Goal: Task Accomplishment & Management: Manage account settings

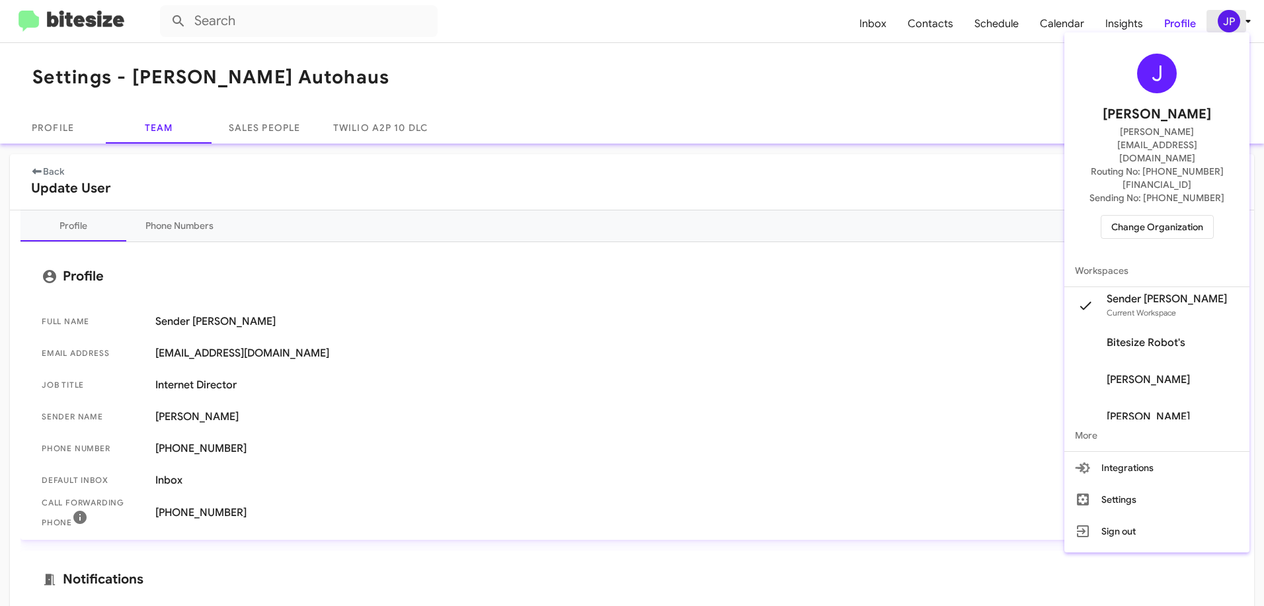
scroll to position [286, 0]
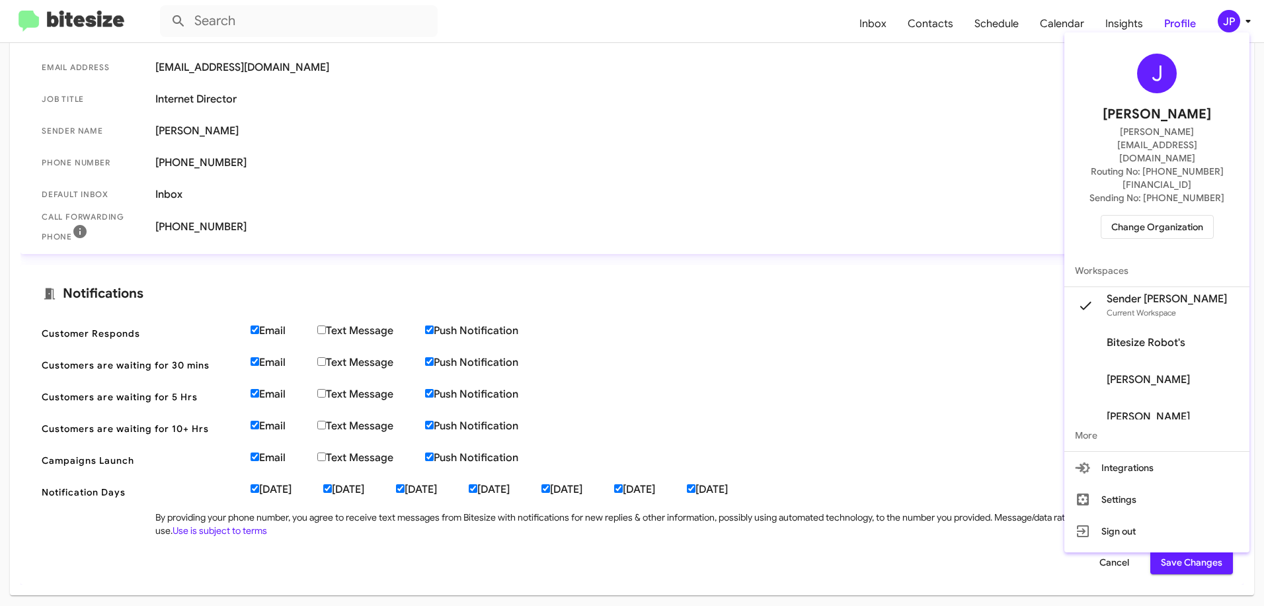
click at [1174, 215] on span "Change Organization" at bounding box center [1157, 226] width 92 height 22
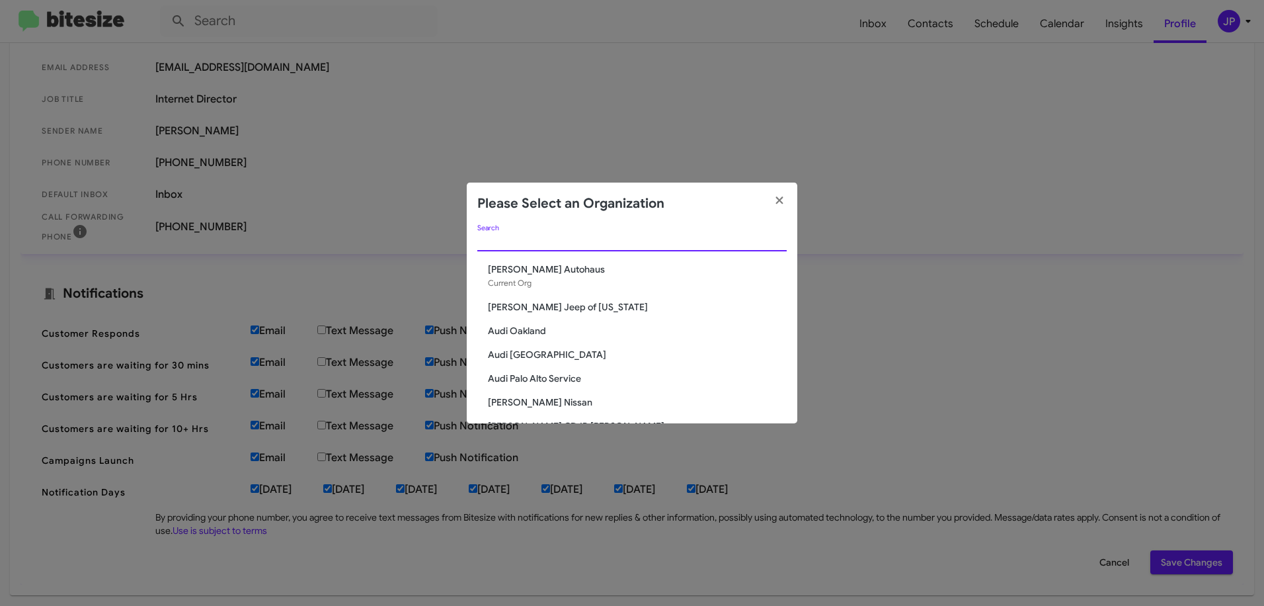
click at [574, 237] on input "Search" at bounding box center [631, 241] width 309 height 11
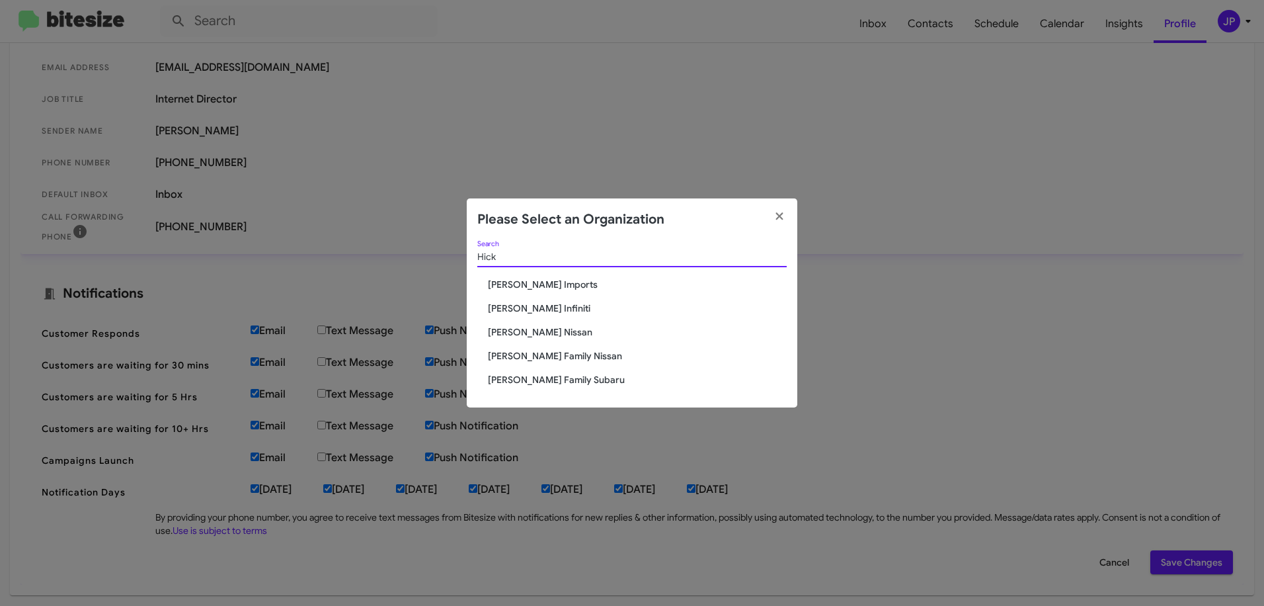
type input "Hick"
click at [552, 352] on span "[PERSON_NAME] Family Nissan" at bounding box center [637, 355] width 299 height 13
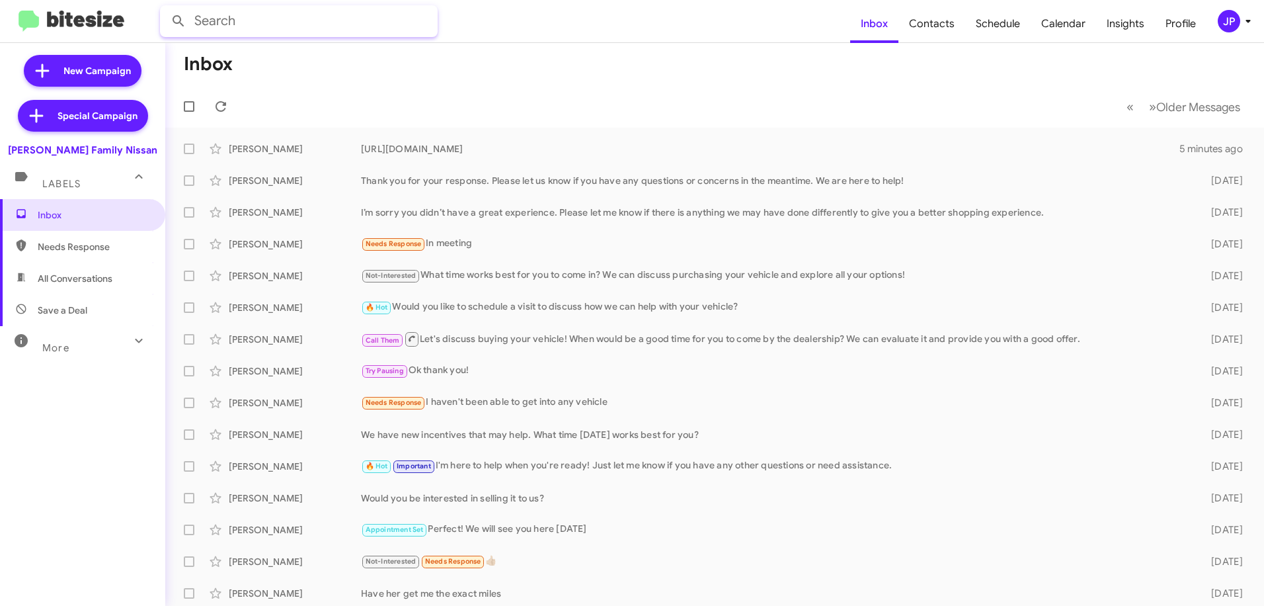
click at [336, 22] on input "text" at bounding box center [299, 21] width 278 height 32
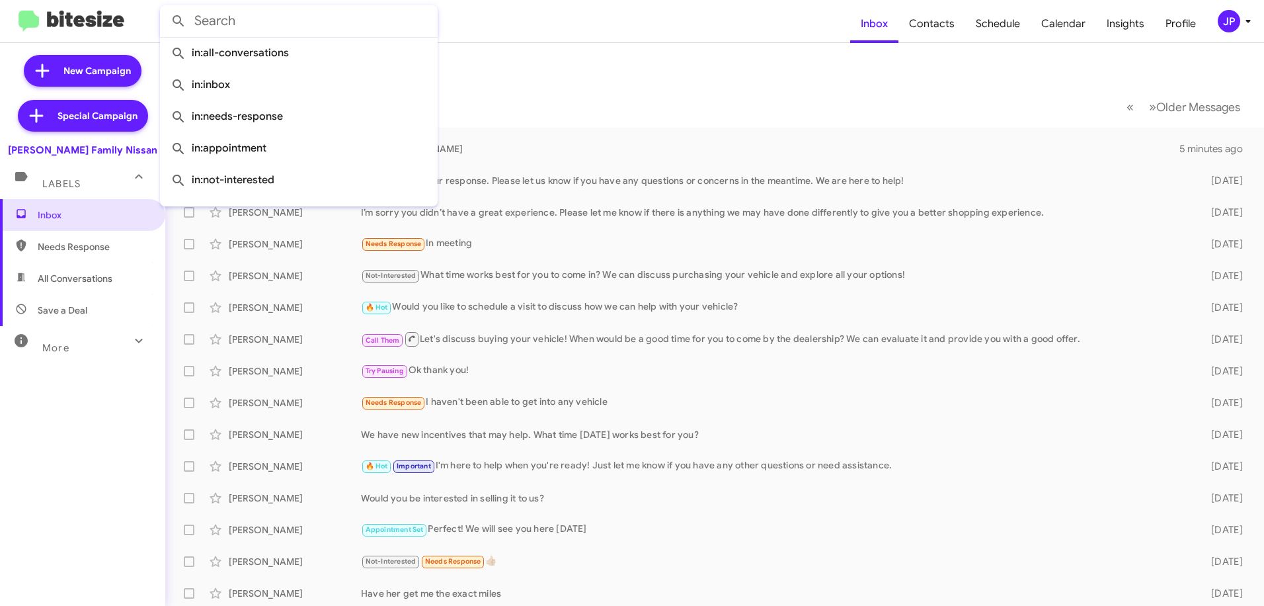
paste input "3616830745"
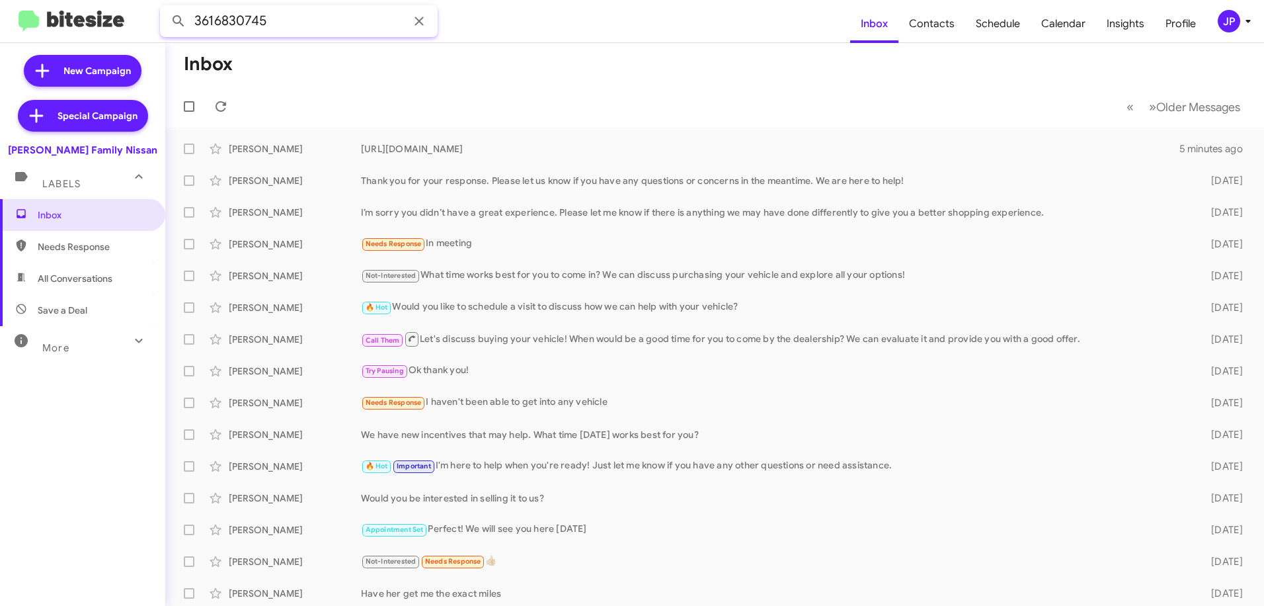
type input "3616830745"
click at [165, 8] on button at bounding box center [178, 21] width 26 height 26
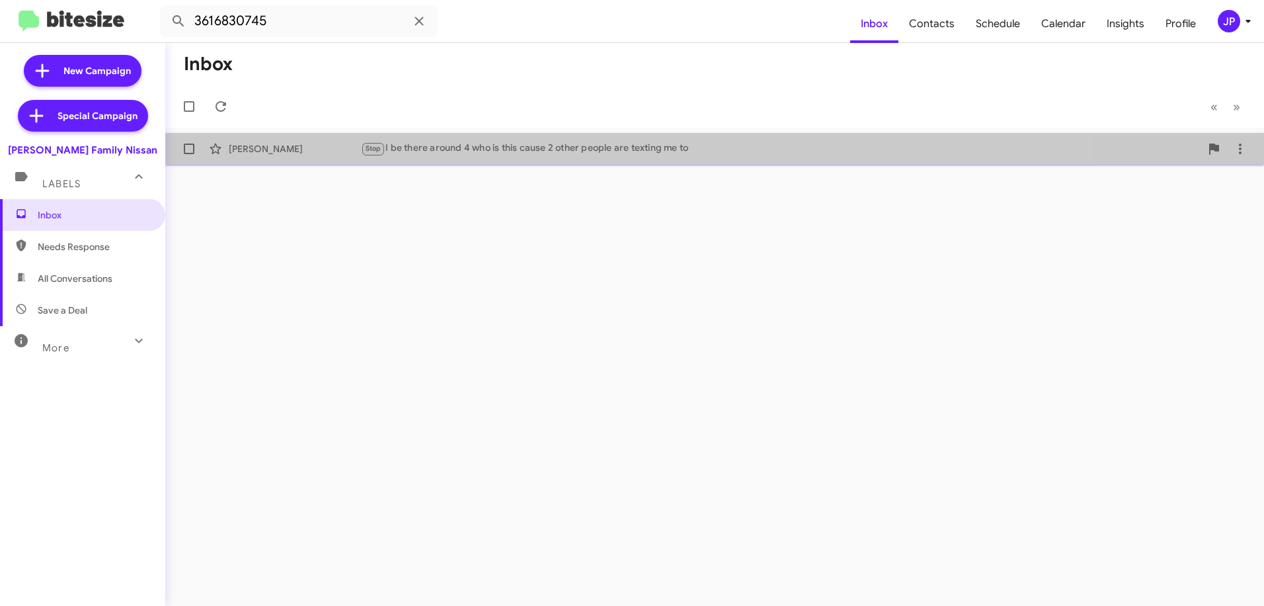
click at [508, 158] on div "Mary Reyes Stop I be there around 4 who is this cause 2 other people are textin…" at bounding box center [714, 149] width 1077 height 26
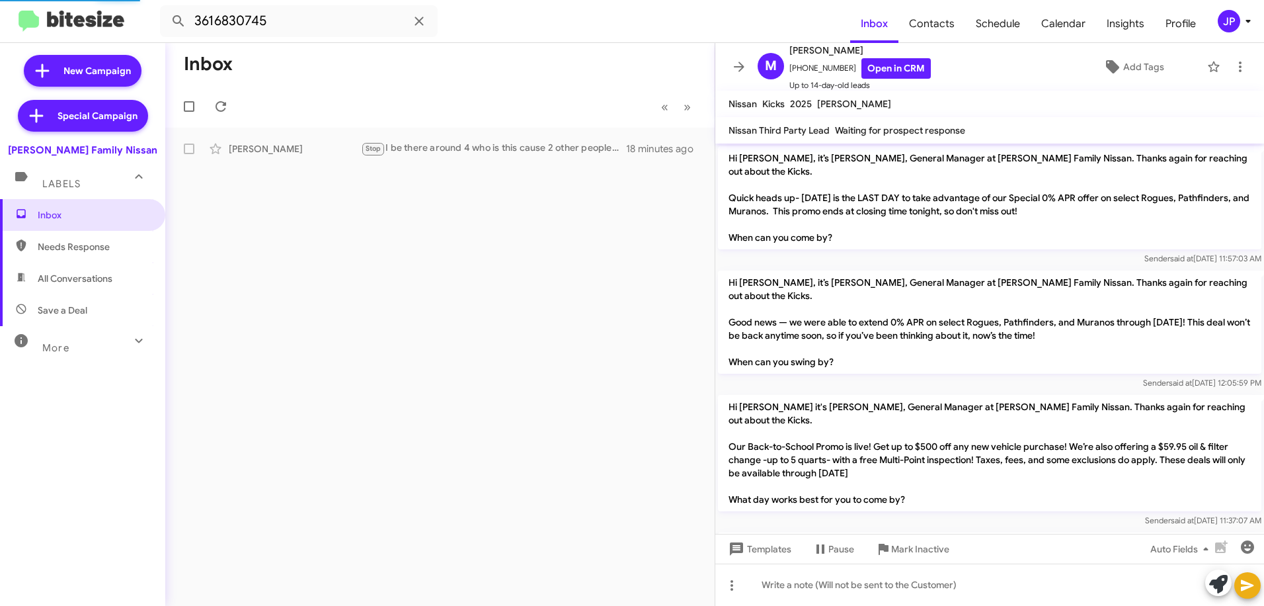
scroll to position [287, 0]
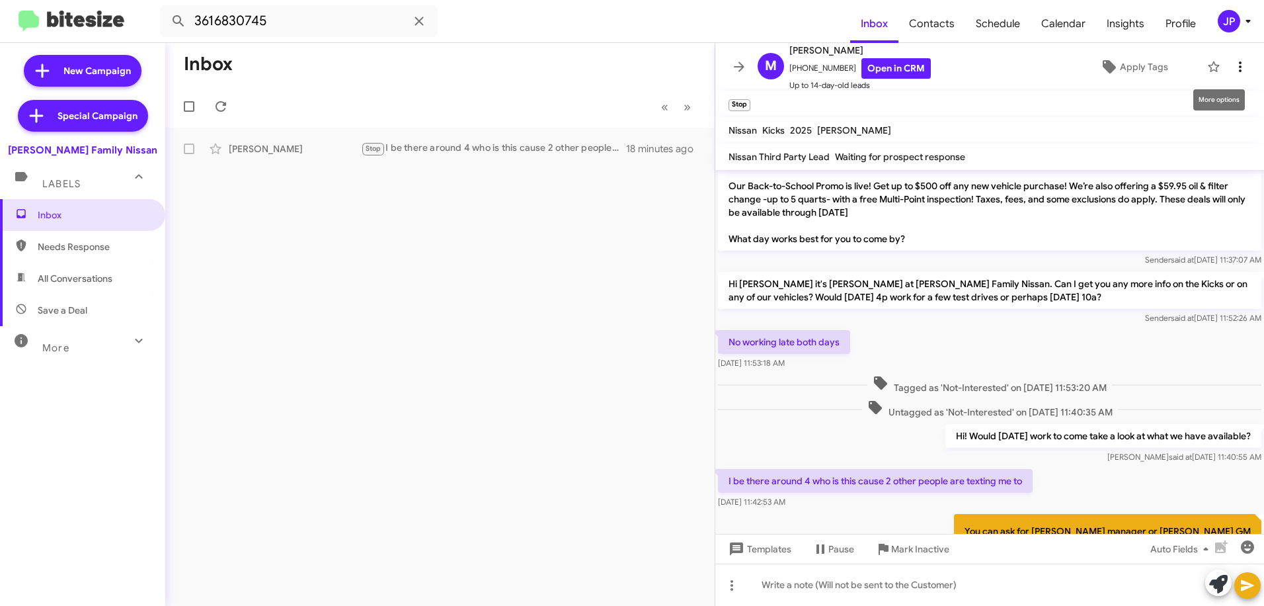
click at [1232, 73] on icon at bounding box center [1240, 67] width 16 height 16
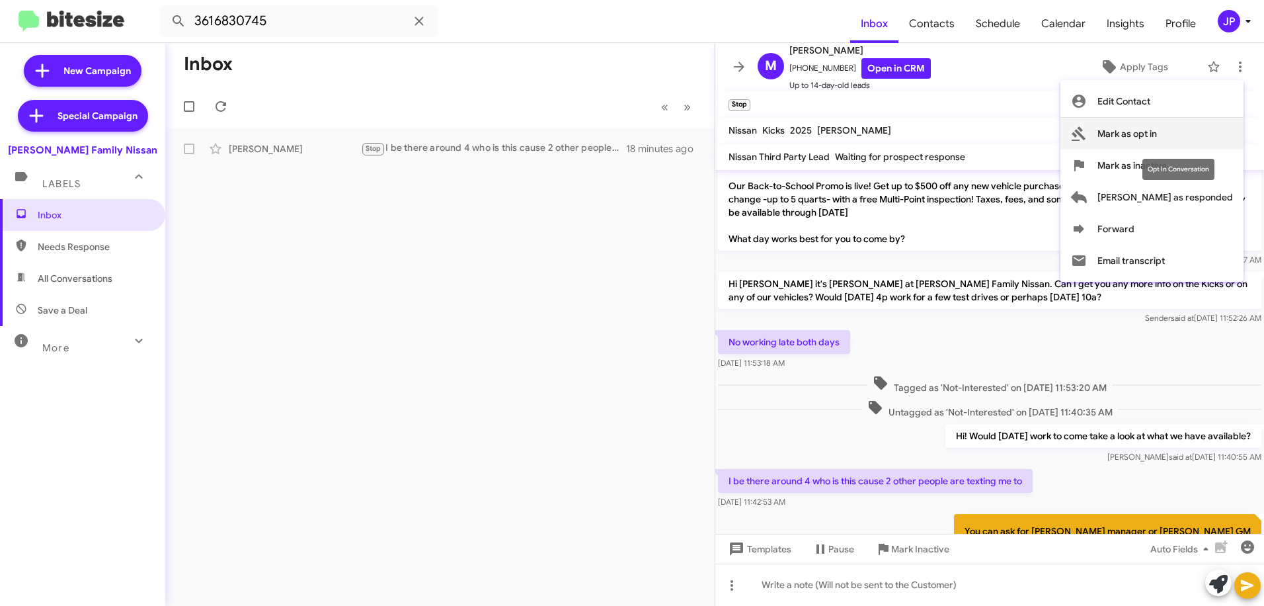
click at [1212, 137] on button "Mark as opt in" at bounding box center [1151, 134] width 183 height 32
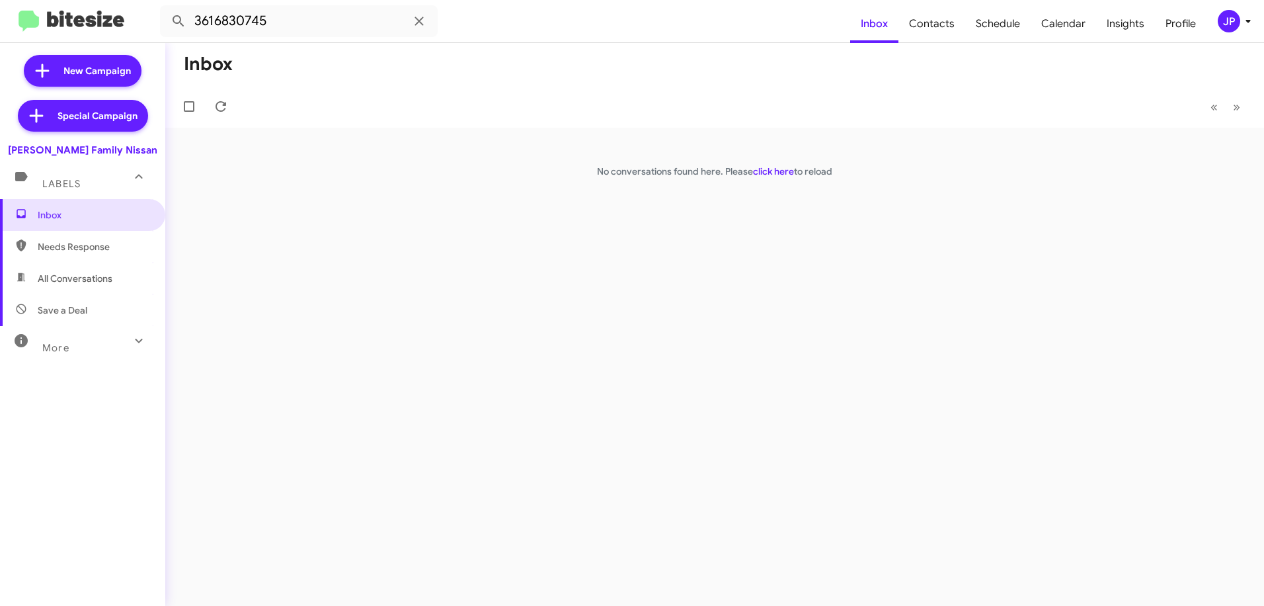
drag, startPoint x: 106, startPoint y: 210, endPoint x: 998, endPoint y: 224, distance: 891.8
click at [106, 210] on span "Inbox" at bounding box center [94, 214] width 112 height 13
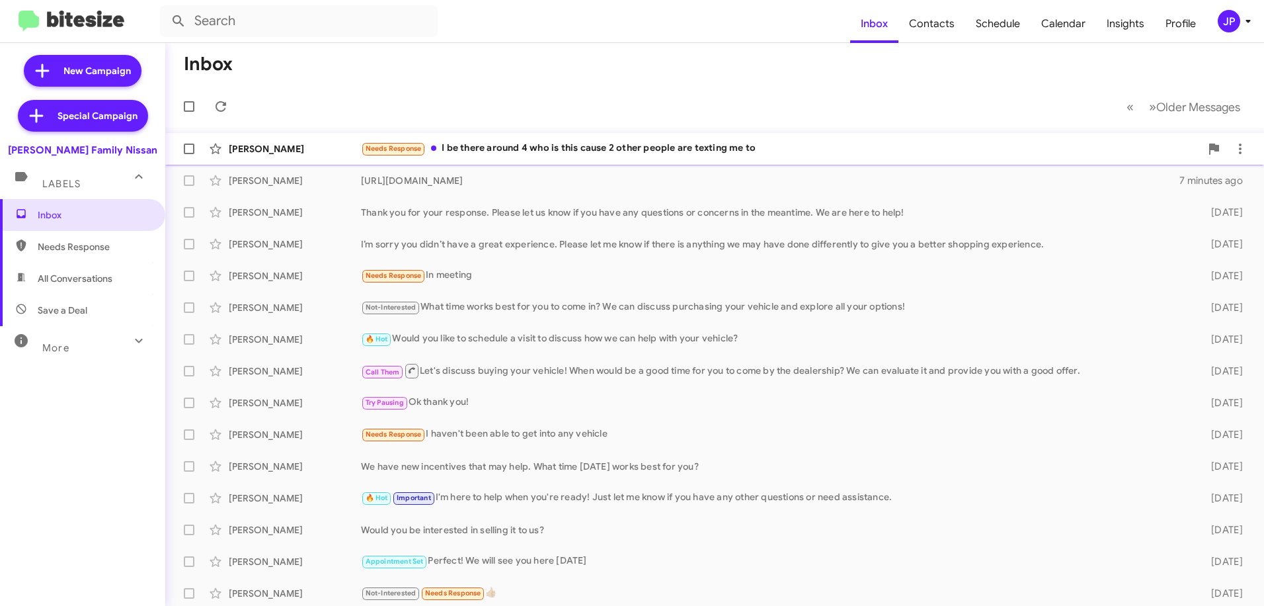
click at [529, 153] on div "Needs Response I be there around 4 who is this cause 2 other people are texting…" at bounding box center [781, 148] width 840 height 15
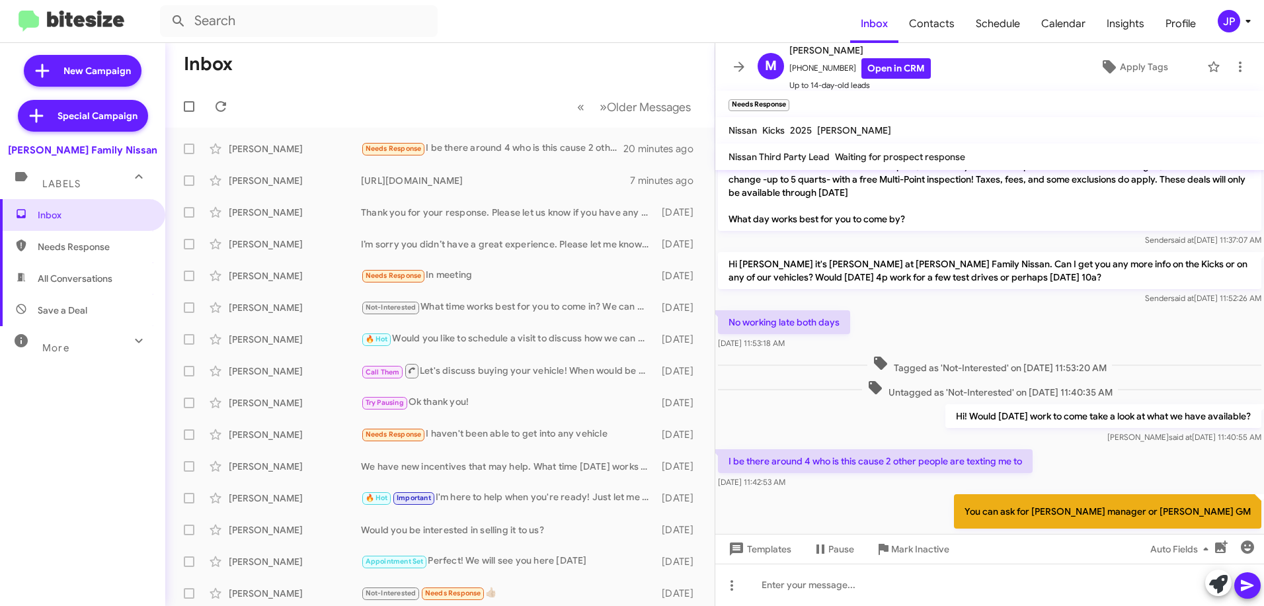
scroll to position [341, 0]
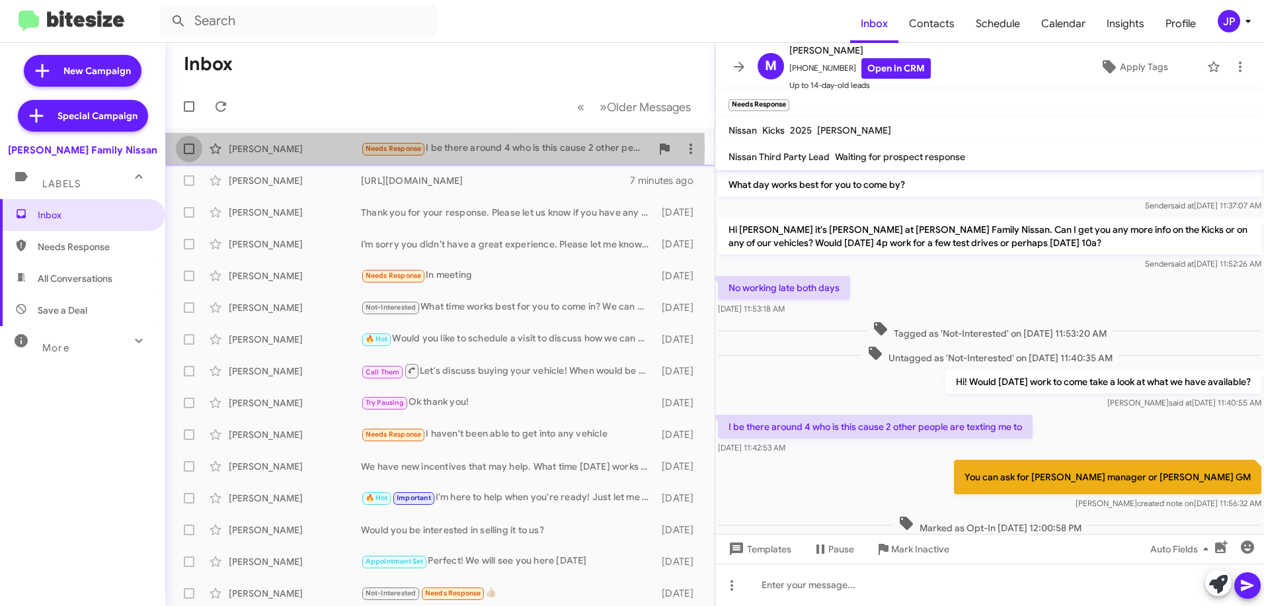
click at [187, 149] on span at bounding box center [189, 148] width 11 height 11
click at [188, 154] on input "checkbox" at bounding box center [188, 154] width 1 height 1
checkbox input "true"
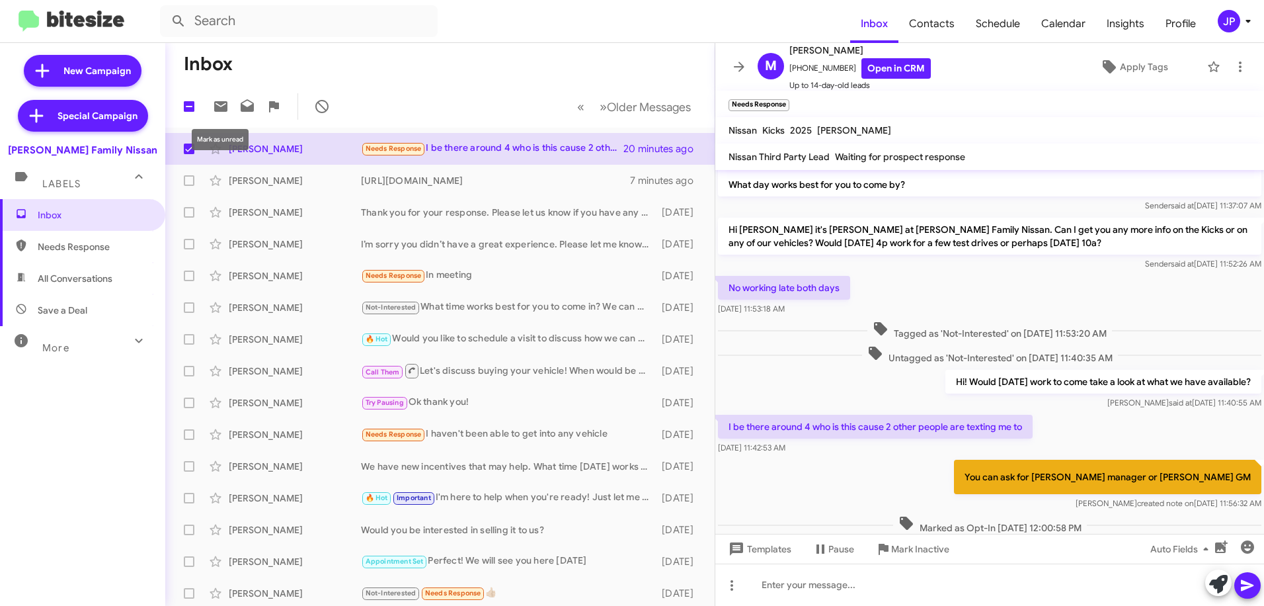
drag, startPoint x: 217, startPoint y: 107, endPoint x: 407, endPoint y: 104, distance: 189.1
click at [217, 106] on icon at bounding box center [220, 106] width 13 height 11
click at [1244, 26] on icon at bounding box center [1248, 21] width 16 height 16
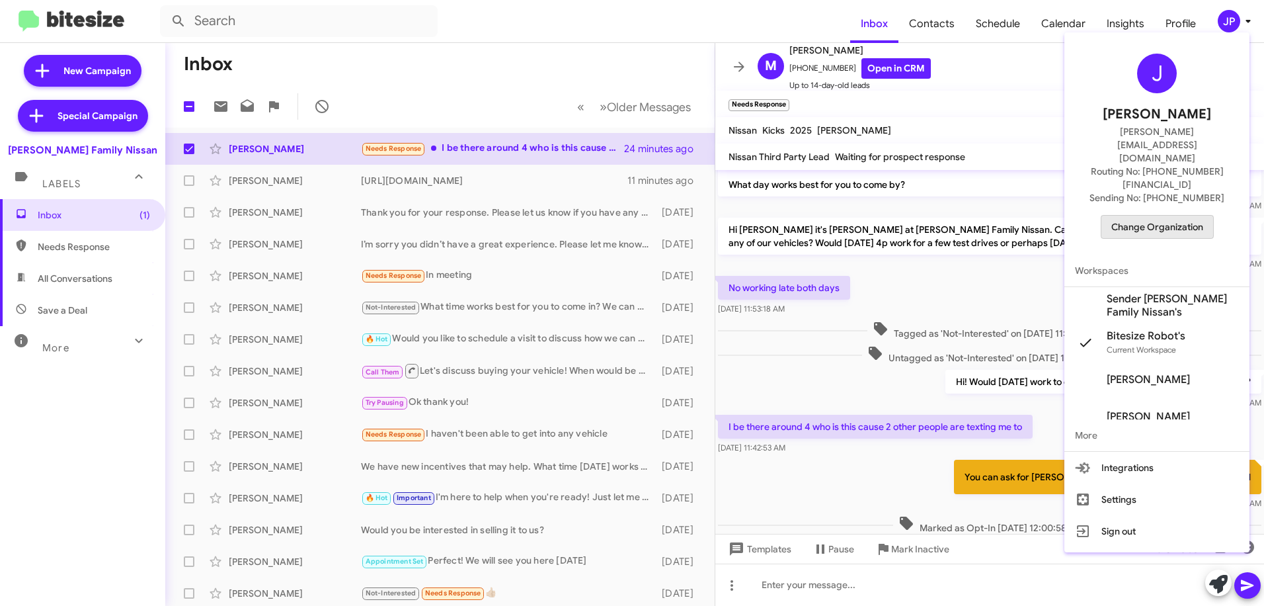
click at [1206, 215] on button "Change Organization" at bounding box center [1157, 227] width 113 height 24
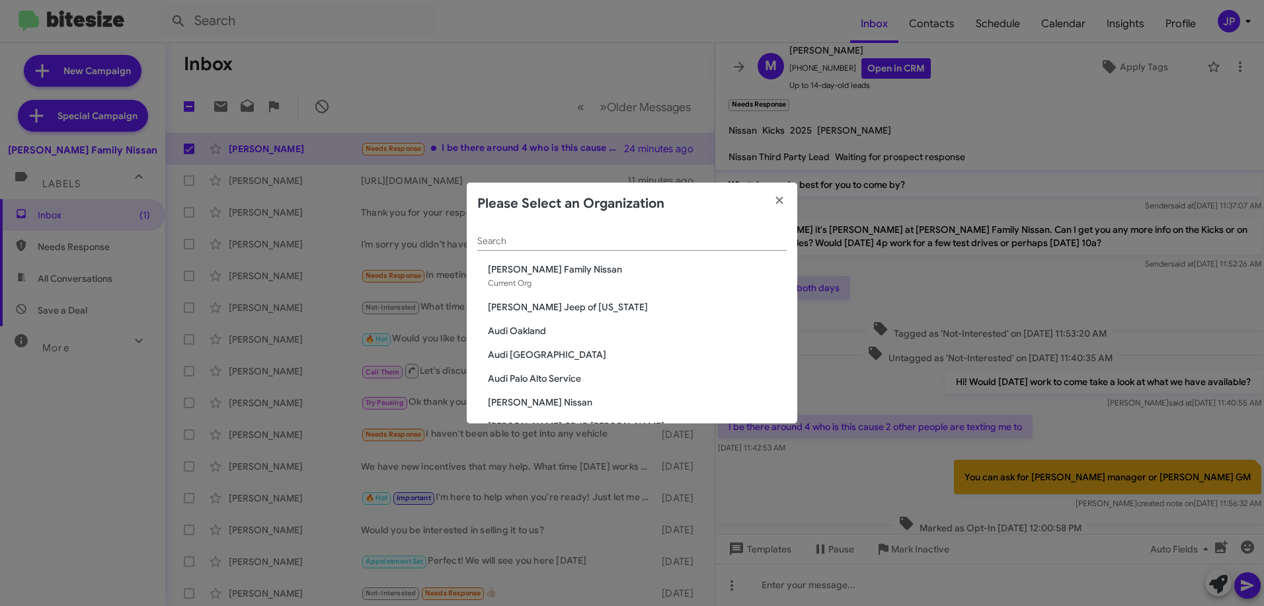
click at [723, 245] on input "Search" at bounding box center [631, 241] width 309 height 11
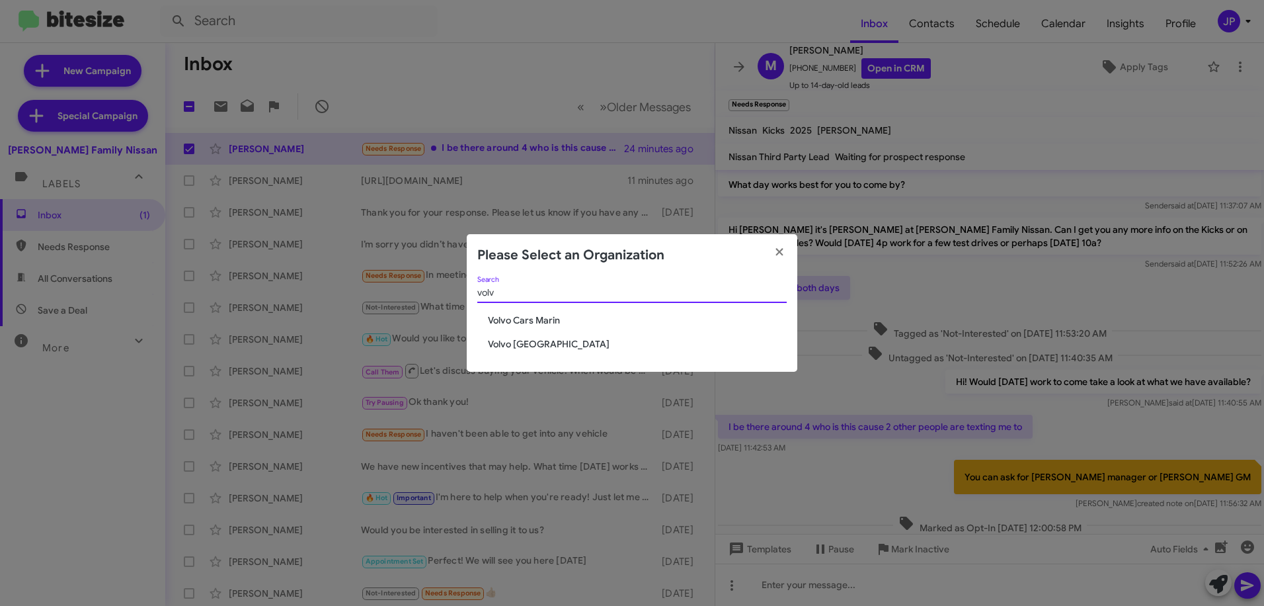
type input "volv"
click at [545, 321] on span "Volvo Cars Marin" at bounding box center [637, 319] width 299 height 13
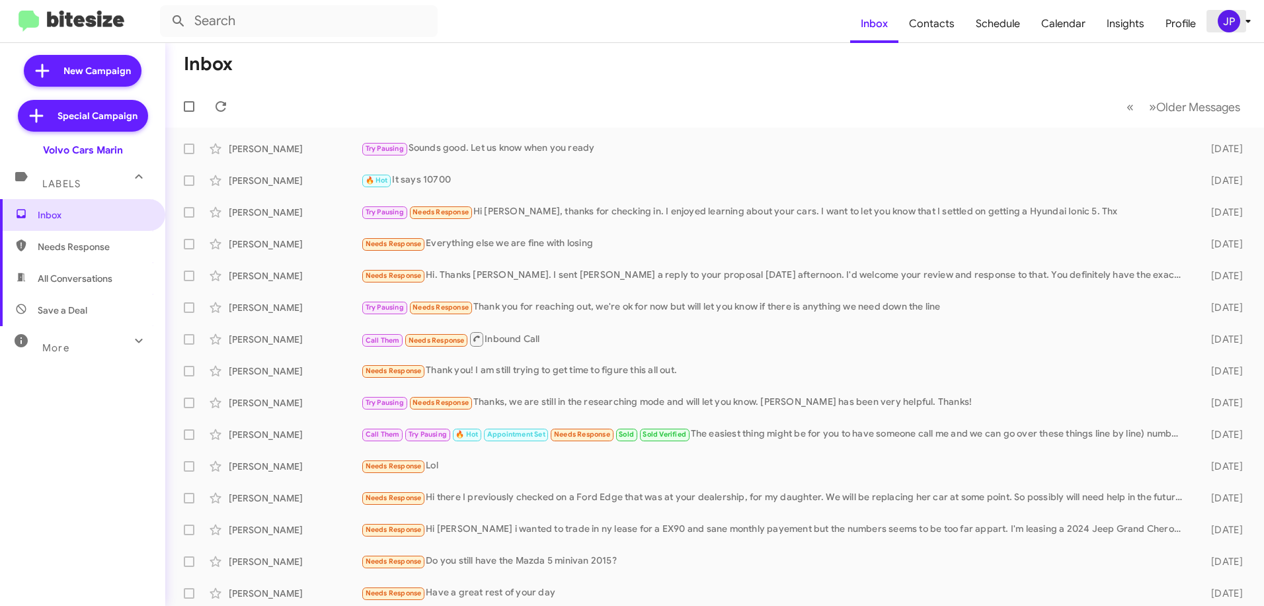
click at [1226, 23] on div "JP" at bounding box center [1229, 21] width 22 height 22
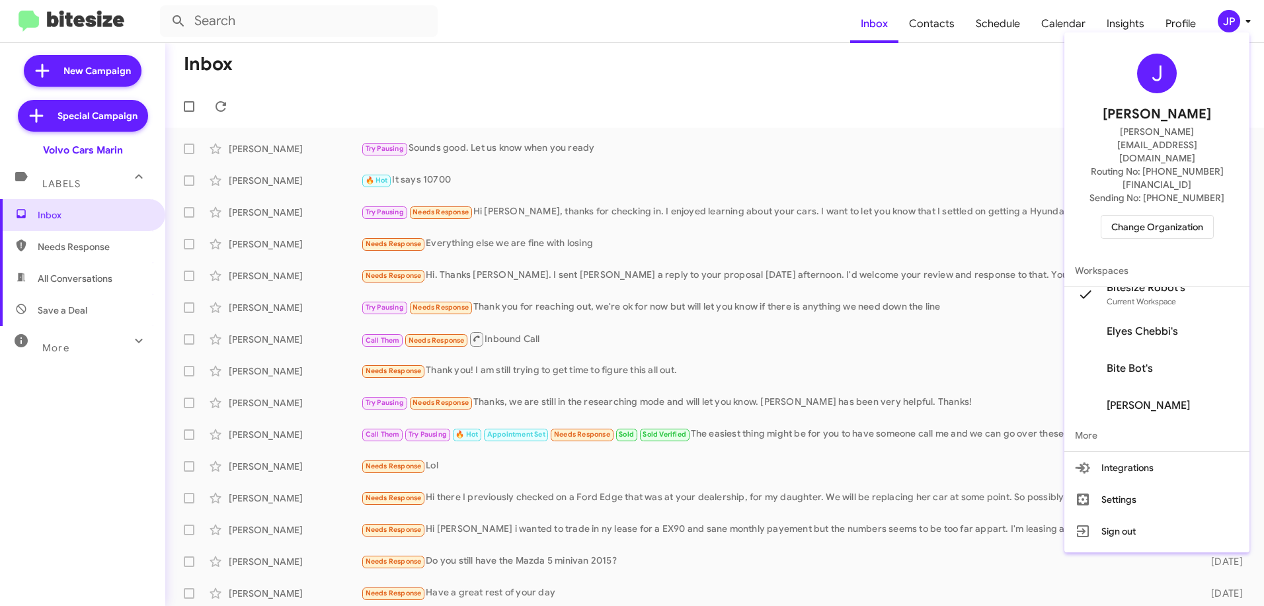
scroll to position [53, 0]
drag, startPoint x: 994, startPoint y: 116, endPoint x: 1009, endPoint y: 59, distance: 58.8
click at [994, 116] on div at bounding box center [632, 303] width 1264 height 606
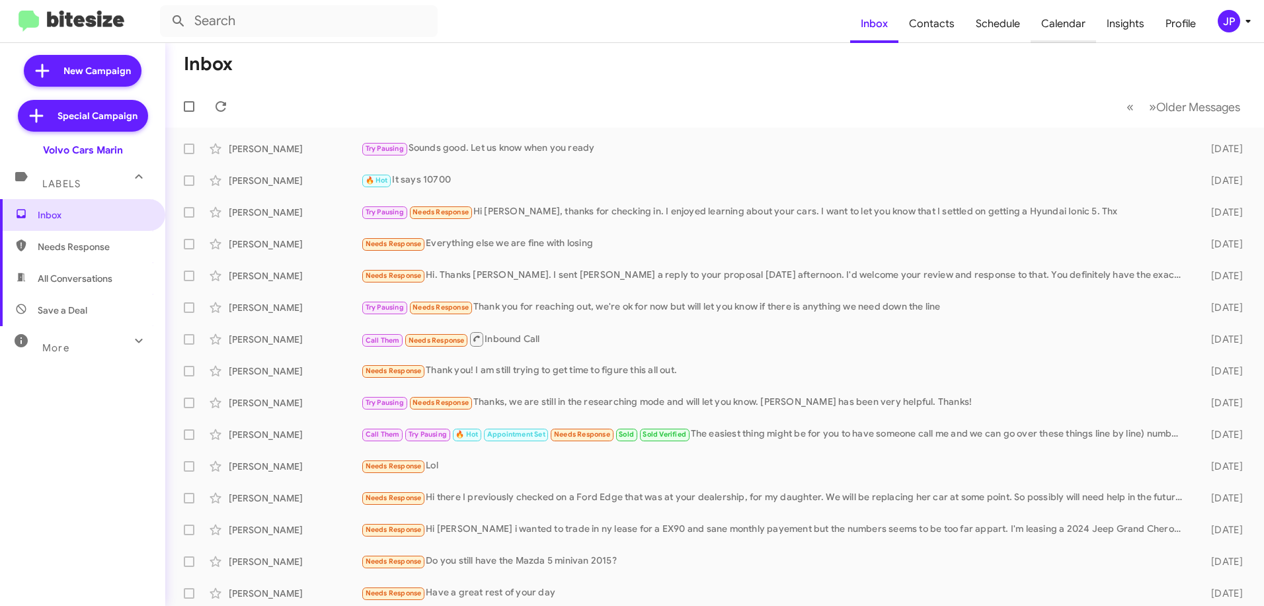
click at [1074, 18] on span "Calendar" at bounding box center [1063, 24] width 65 height 38
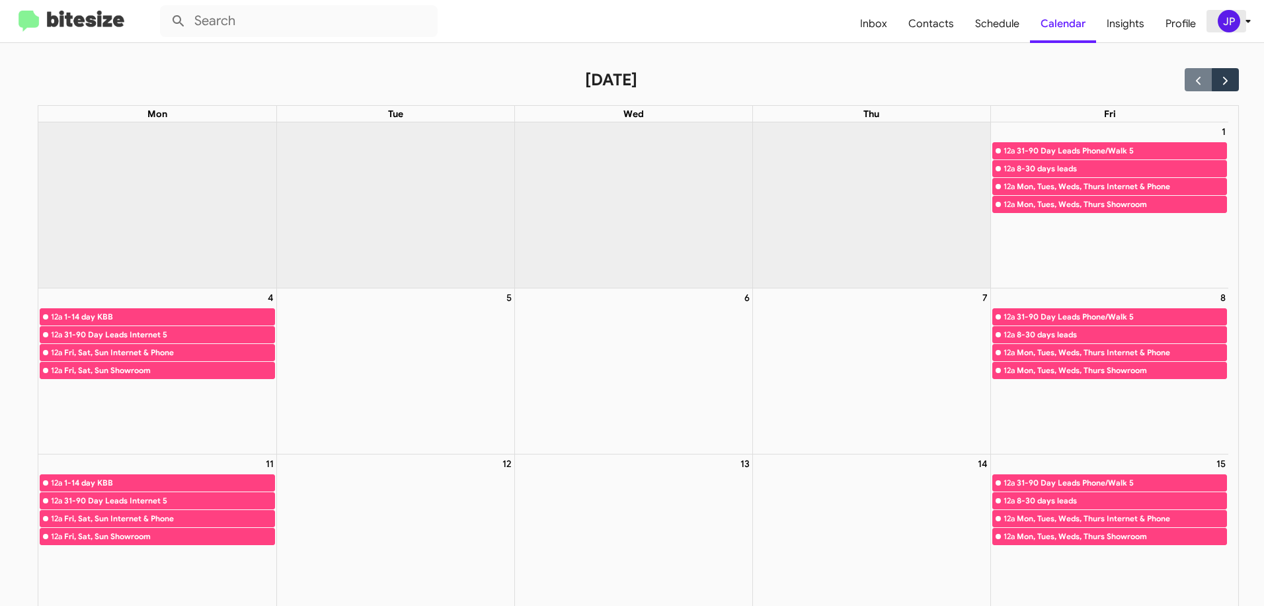
click at [1231, 28] on div "JP" at bounding box center [1229, 21] width 22 height 22
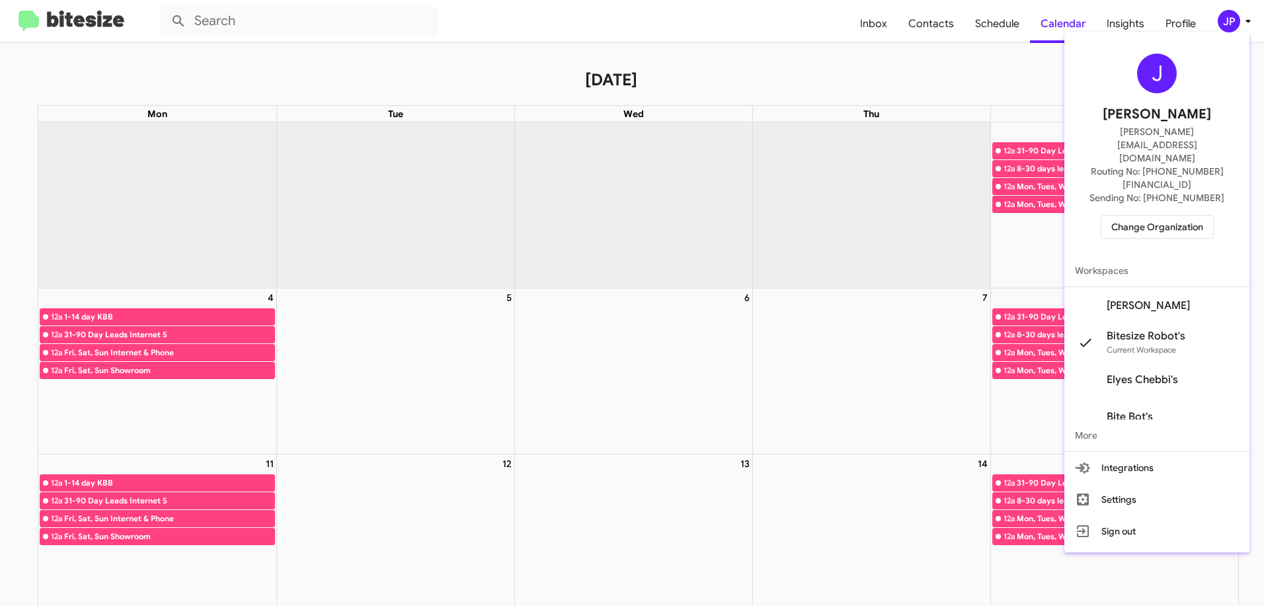
click at [1186, 299] on span "Diana Kennedy's" at bounding box center [1148, 305] width 83 height 13
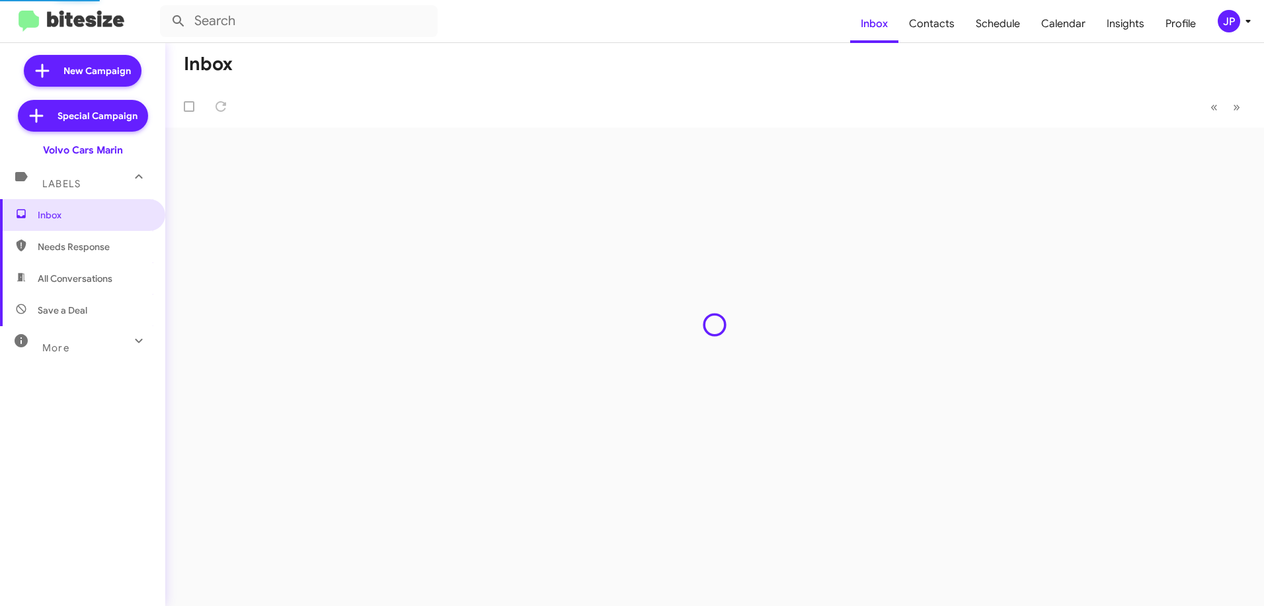
drag, startPoint x: 0, startPoint y: 0, endPoint x: 1252, endPoint y: 114, distance: 1257.2
click at [1021, 29] on span "Schedule" at bounding box center [997, 24] width 65 height 38
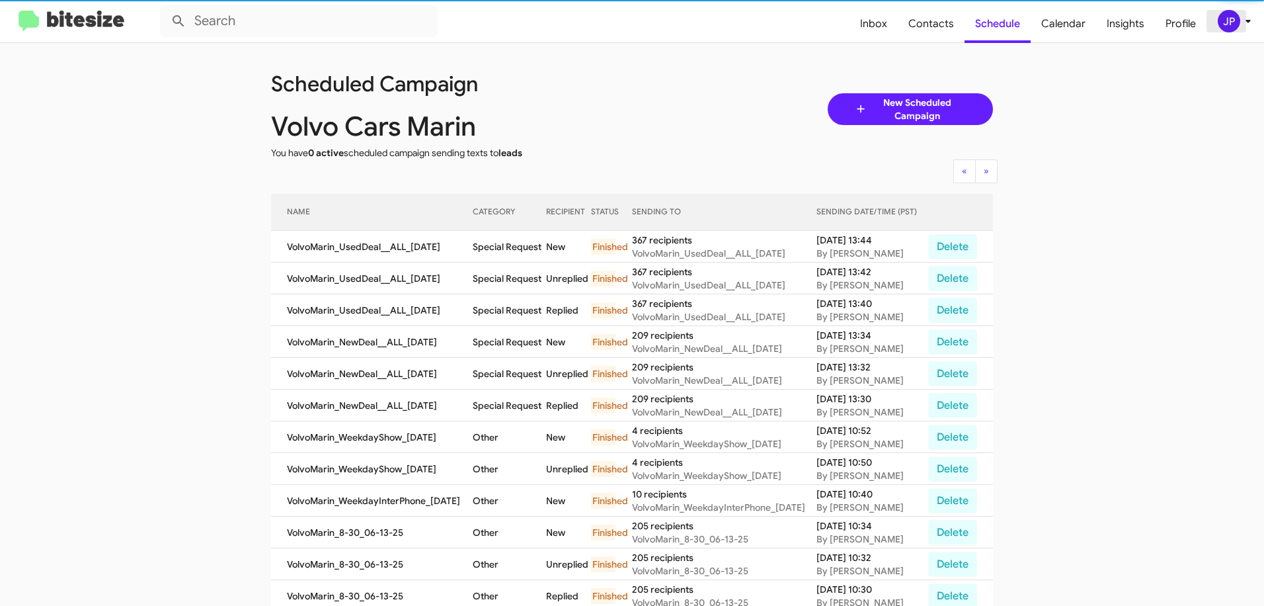
click at [1243, 24] on icon at bounding box center [1248, 21] width 16 height 16
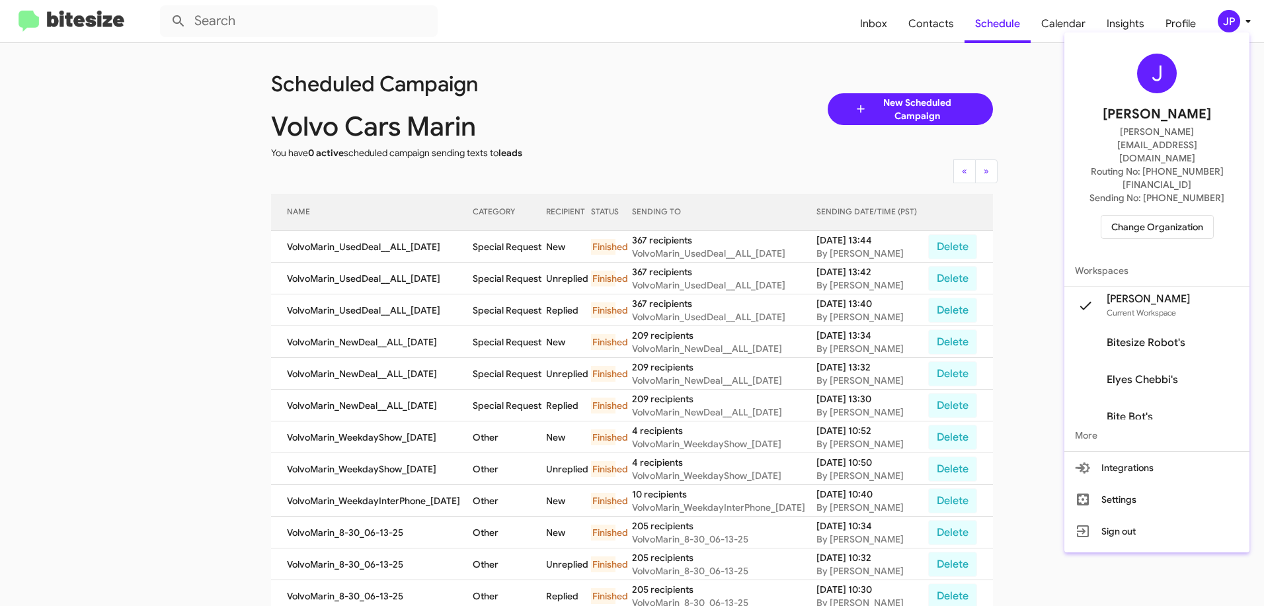
click at [716, 85] on div at bounding box center [632, 303] width 1264 height 606
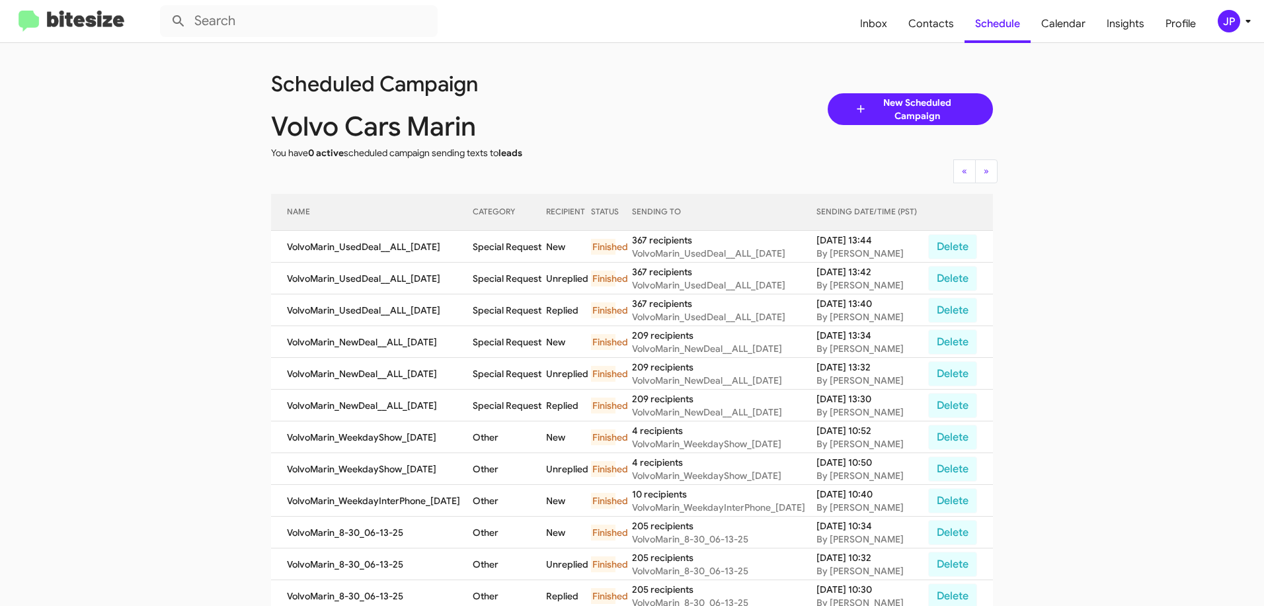
click at [1077, 494] on app-scheduler "Scheduled Campaign Volvo Cars Marin You have 0 active scheduled campaign sendin…" at bounding box center [632, 462] width 1264 height 838
click at [140, 29] on div at bounding box center [84, 22] width 152 height 22
click at [131, 26] on link at bounding box center [71, 22] width 127 height 22
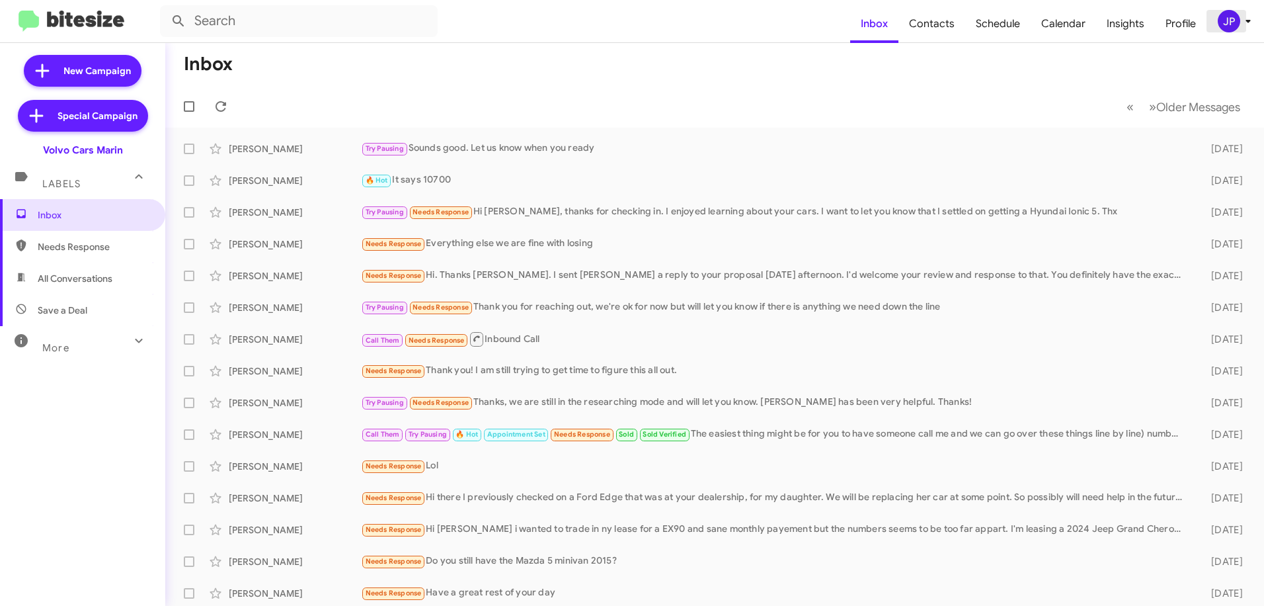
click at [1230, 24] on div "JP" at bounding box center [1229, 21] width 22 height 22
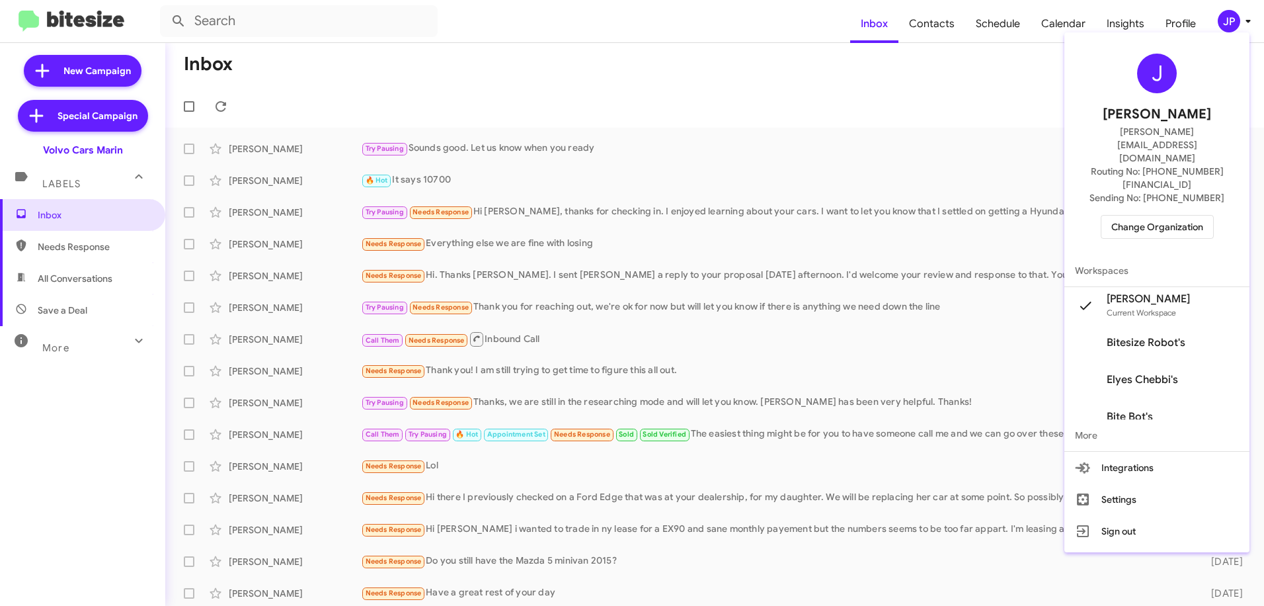
click at [1203, 215] on span "Change Organization" at bounding box center [1157, 226] width 92 height 22
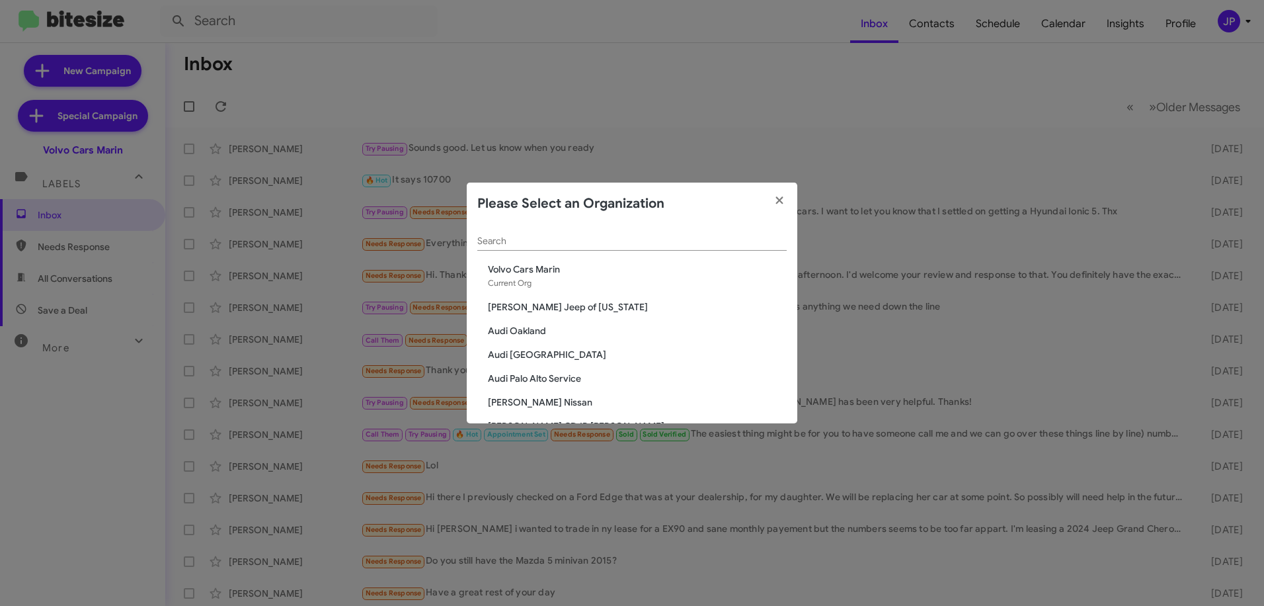
click at [769, 251] on div "Search" at bounding box center [631, 244] width 309 height 38
click at [765, 243] on input "Search" at bounding box center [631, 241] width 309 height 11
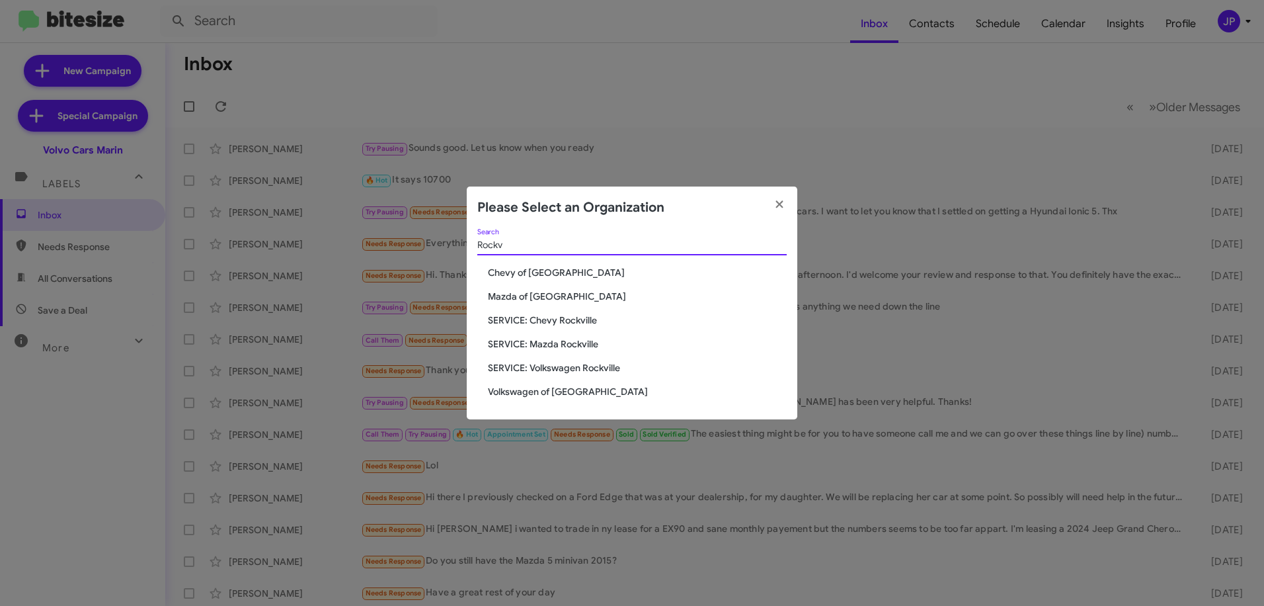
type input "Rockv"
click at [566, 391] on span "Volkswagen of [GEOGRAPHIC_DATA]" at bounding box center [637, 391] width 299 height 13
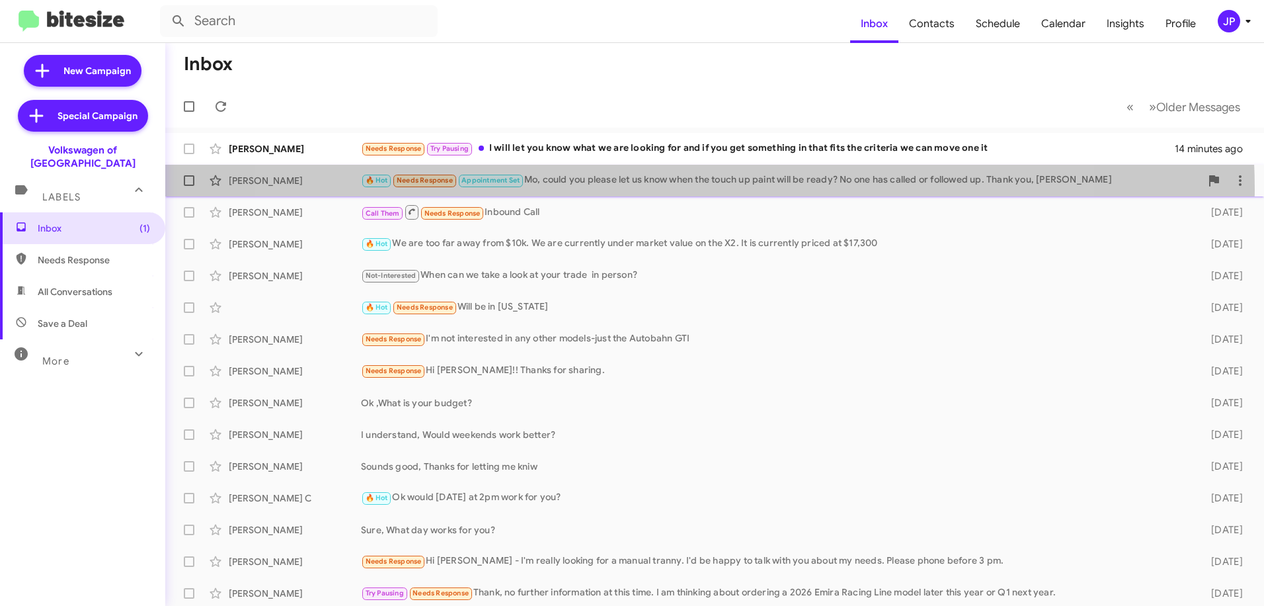
click at [670, 190] on div "[PERSON_NAME] 🔥 Hot Needs Response Appointment Set Mo, could you please let us …" at bounding box center [714, 180] width 1077 height 26
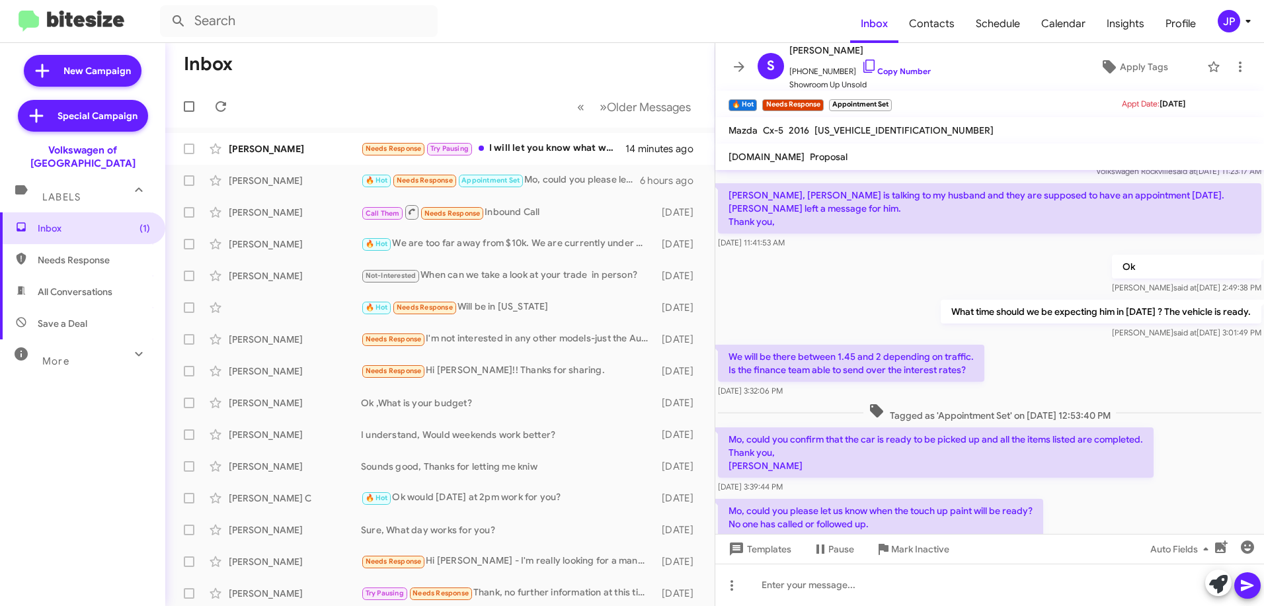
scroll to position [121, 0]
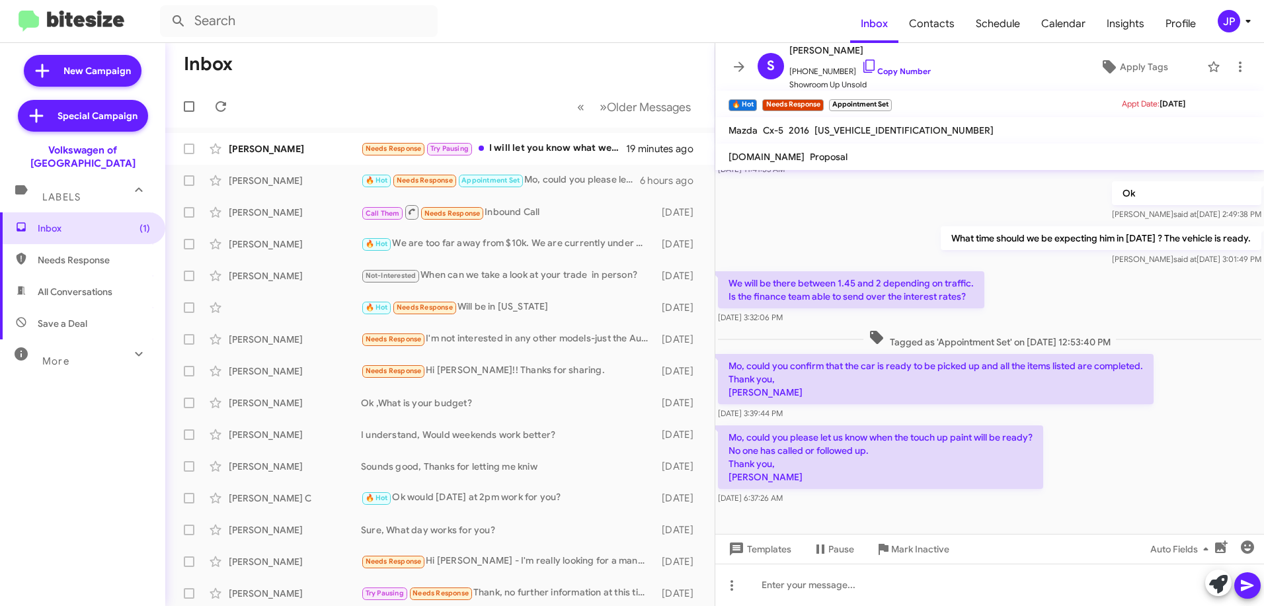
click at [1230, 18] on div "JP" at bounding box center [1229, 21] width 22 height 22
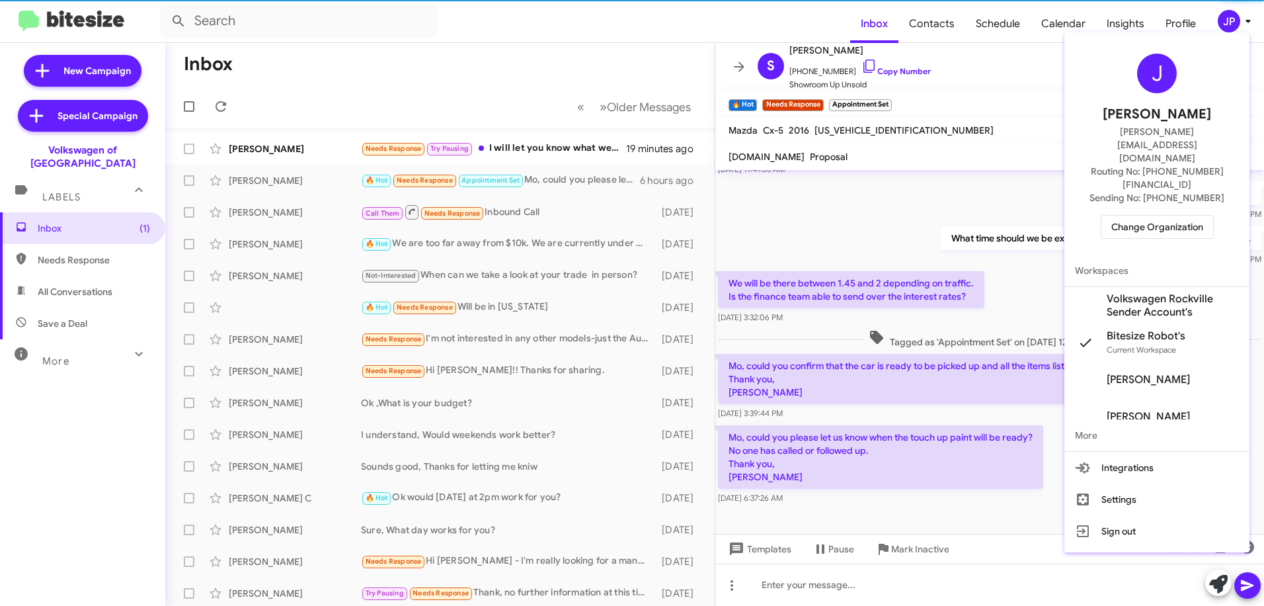
click at [1174, 215] on span "Change Organization" at bounding box center [1157, 226] width 92 height 22
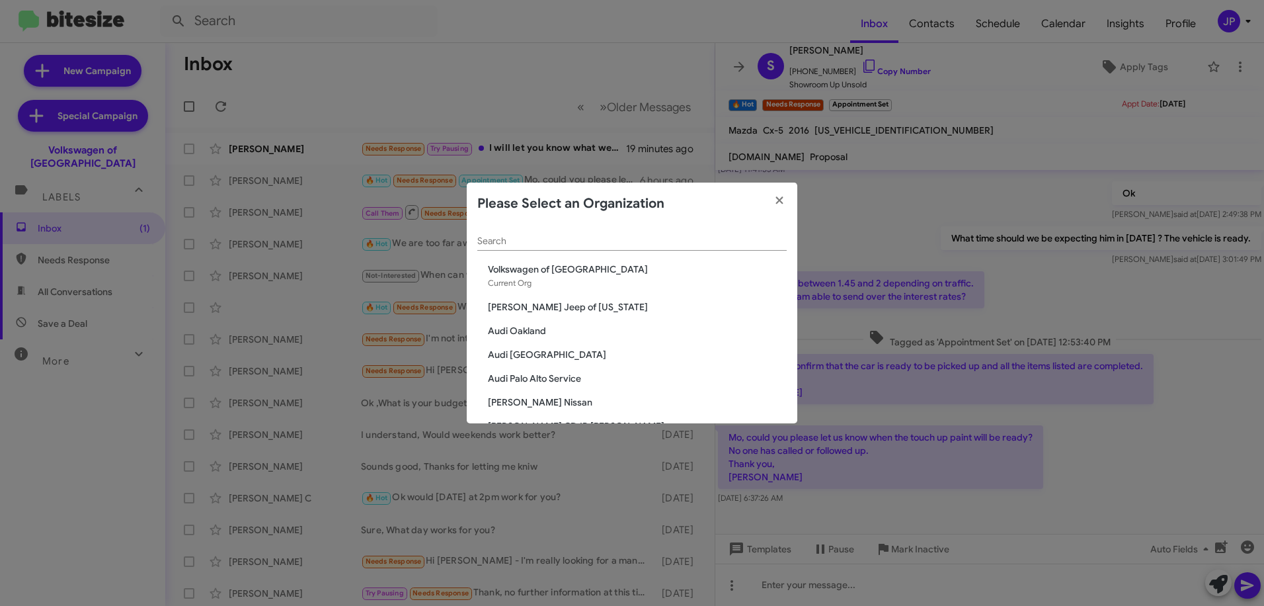
click at [507, 244] on input "Search" at bounding box center [631, 241] width 309 height 11
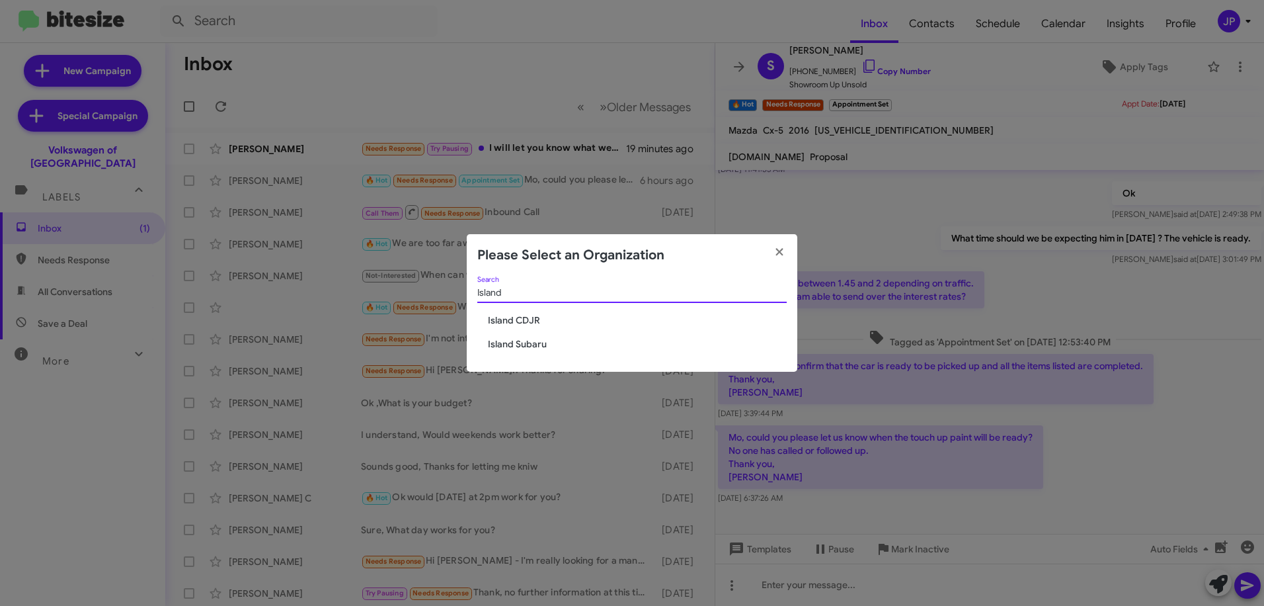
type input "Island"
click at [518, 314] on span "Island CDJR" at bounding box center [637, 319] width 299 height 13
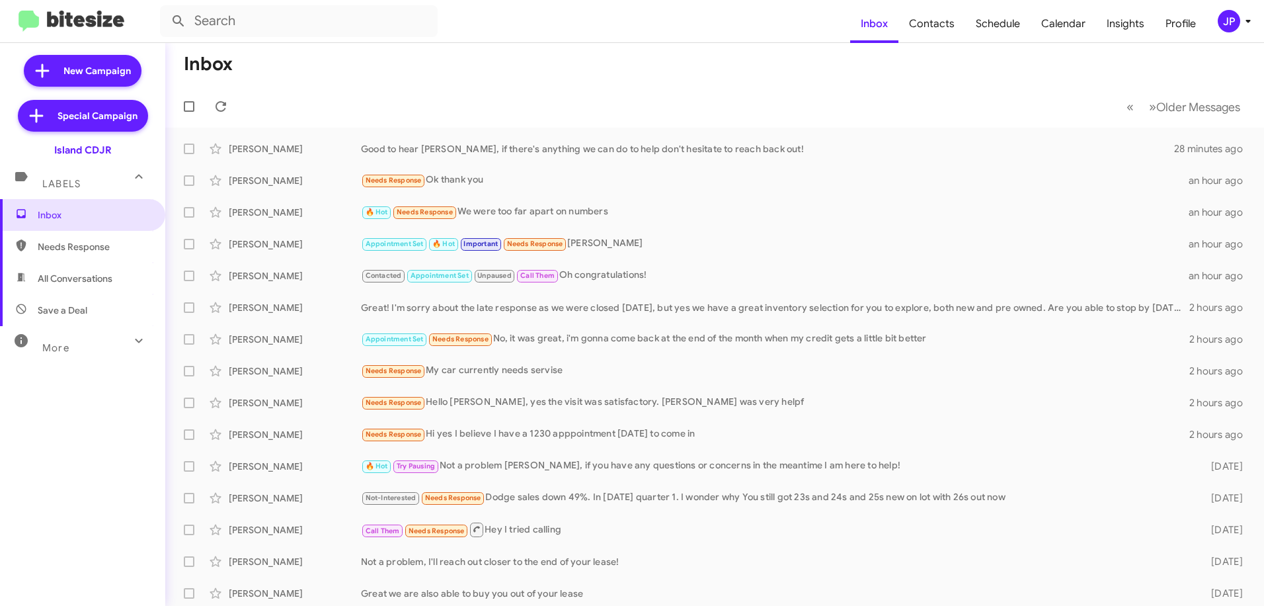
click at [1230, 24] on div "JP" at bounding box center [1229, 21] width 22 height 22
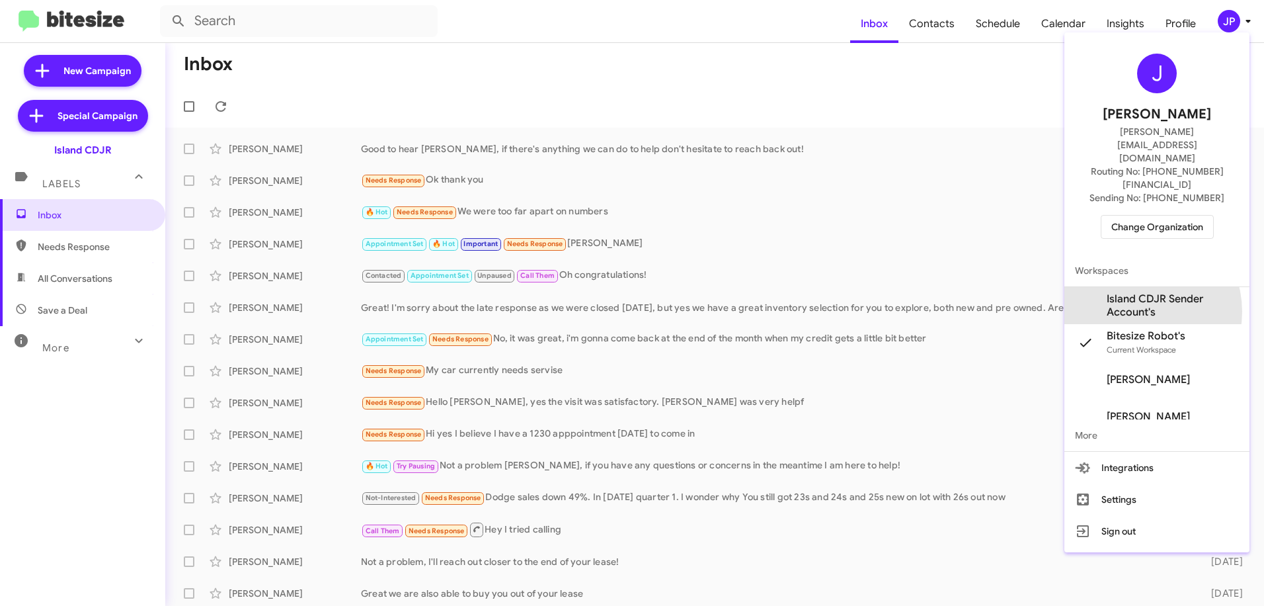
click at [1135, 292] on span "Island CDJR Sender Account's" at bounding box center [1173, 305] width 132 height 26
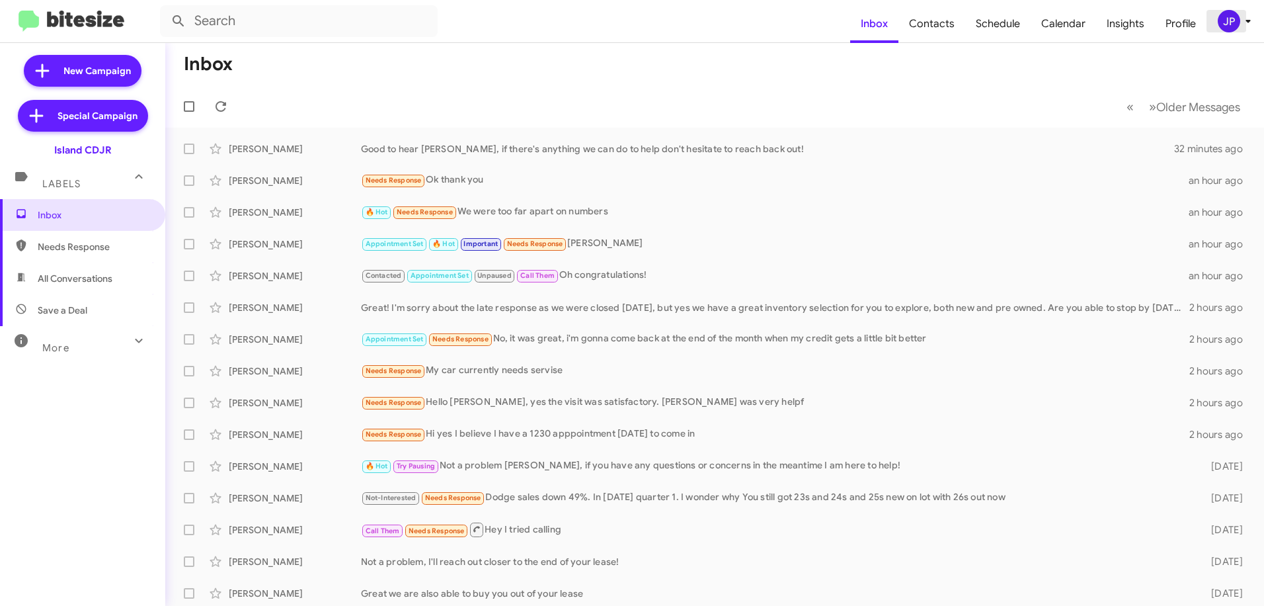
click at [1233, 20] on div "JP" at bounding box center [1229, 21] width 22 height 22
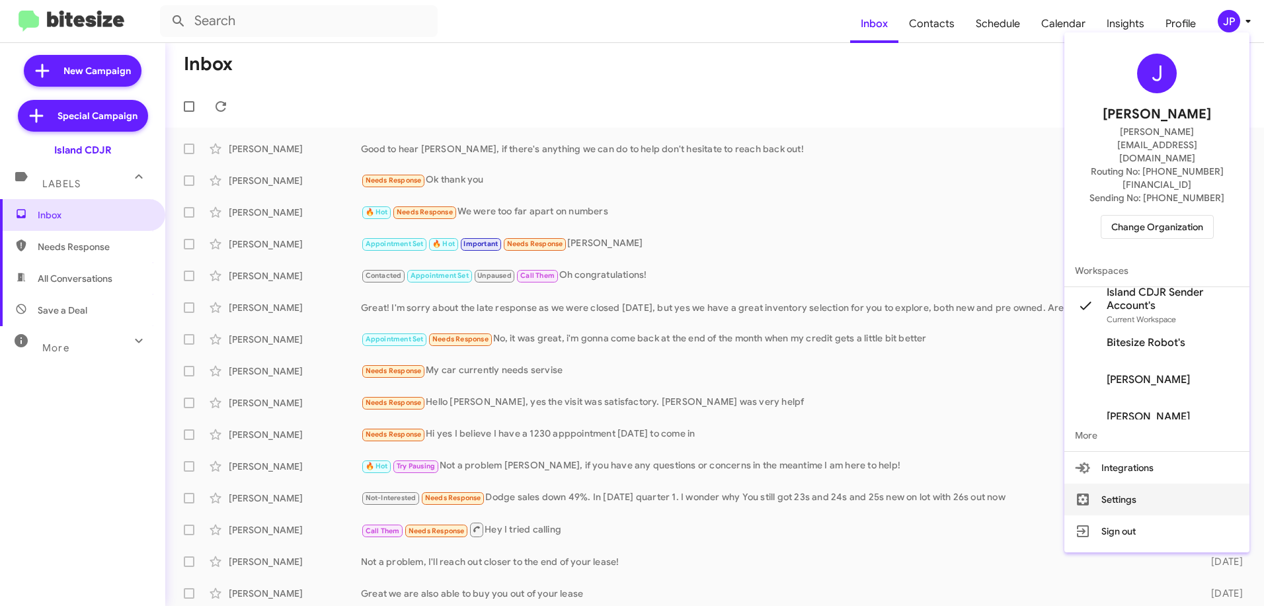
click at [1165, 483] on button "Settings" at bounding box center [1156, 499] width 185 height 32
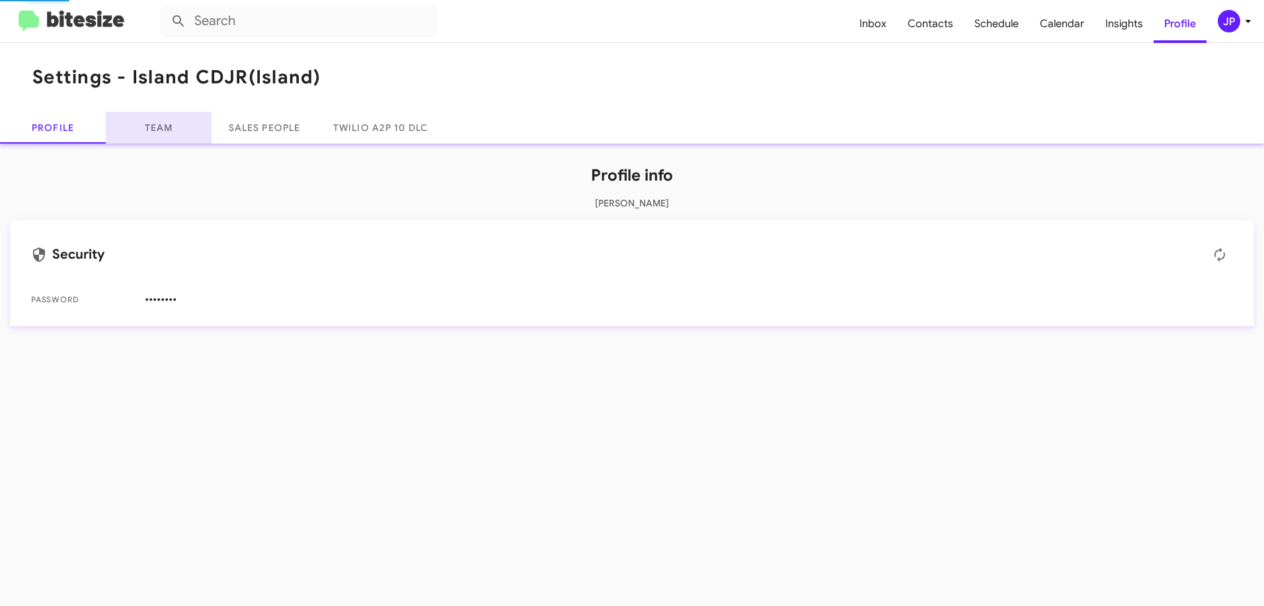
click at [131, 124] on link "Team" at bounding box center [159, 128] width 106 height 32
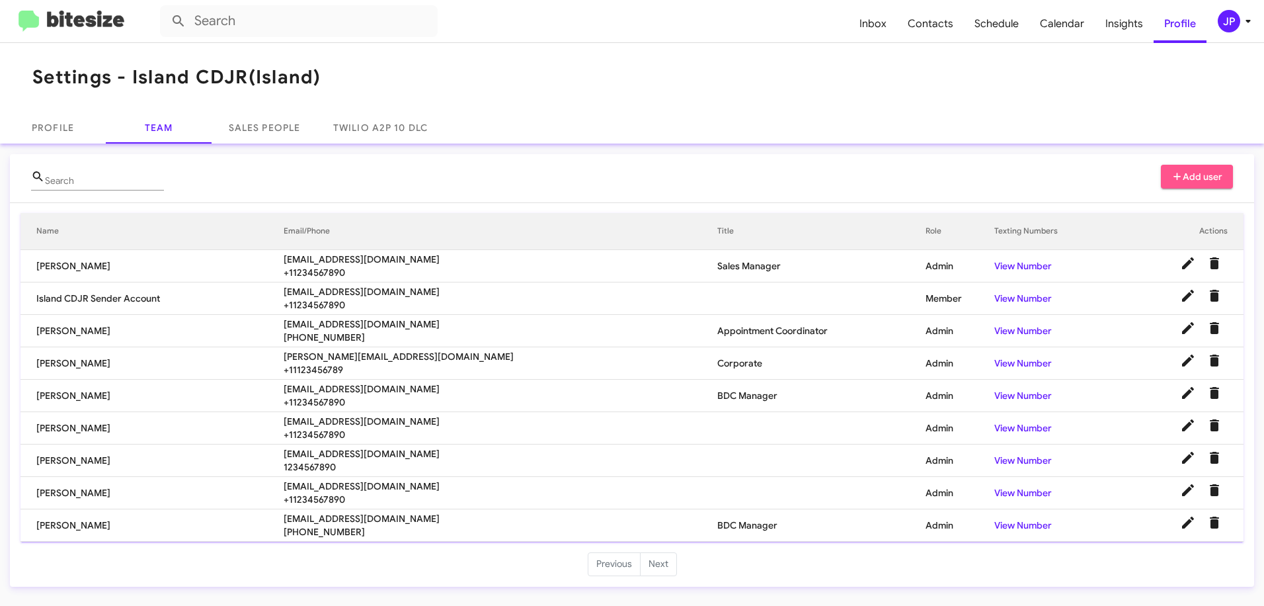
click at [1171, 178] on button "Add user" at bounding box center [1197, 177] width 73 height 24
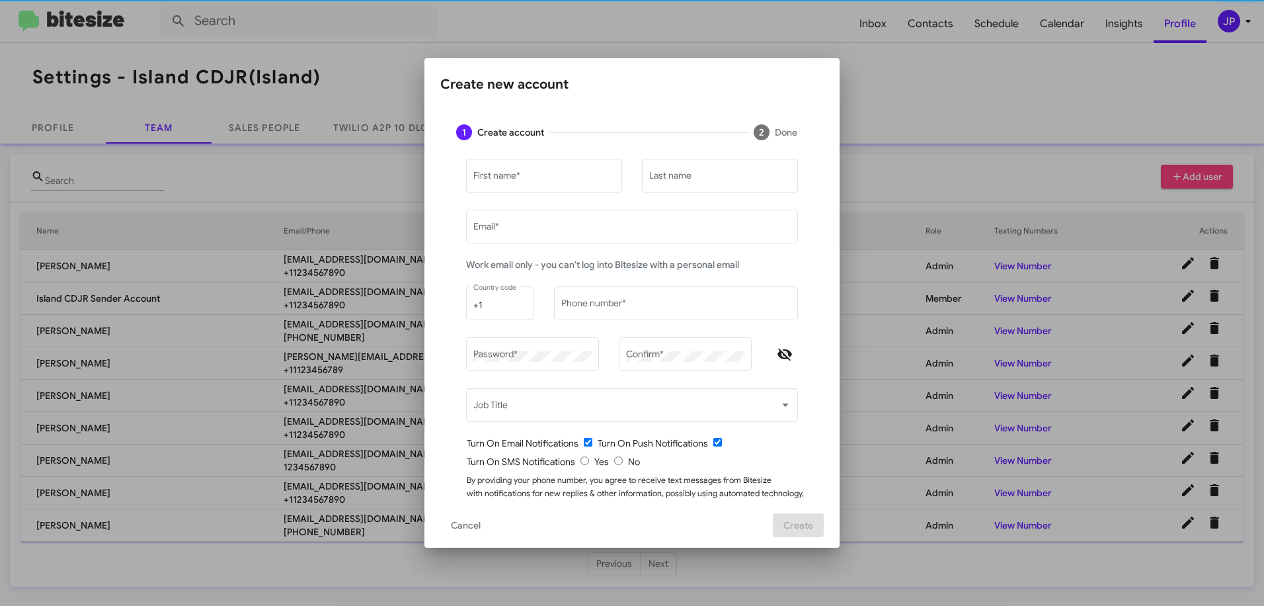
type input "[PERSON_NAME][EMAIL_ADDRESS][DOMAIN_NAME]"
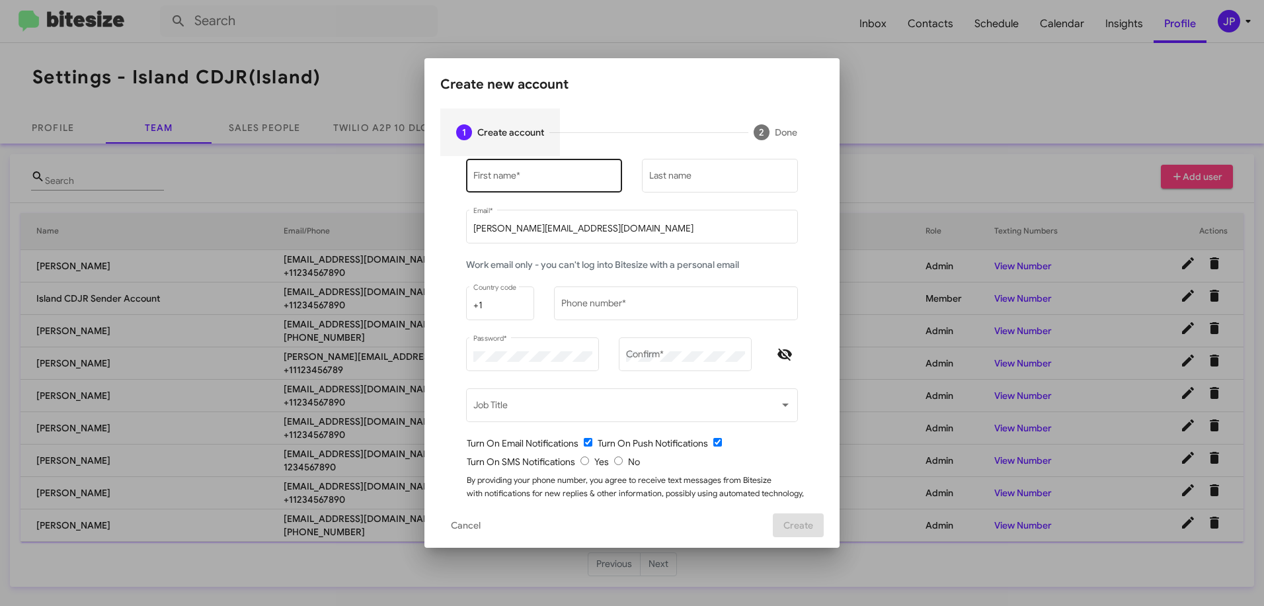
click at [574, 184] on div "First name *" at bounding box center [544, 174] width 142 height 36
type input "[PERSON_NAME]"
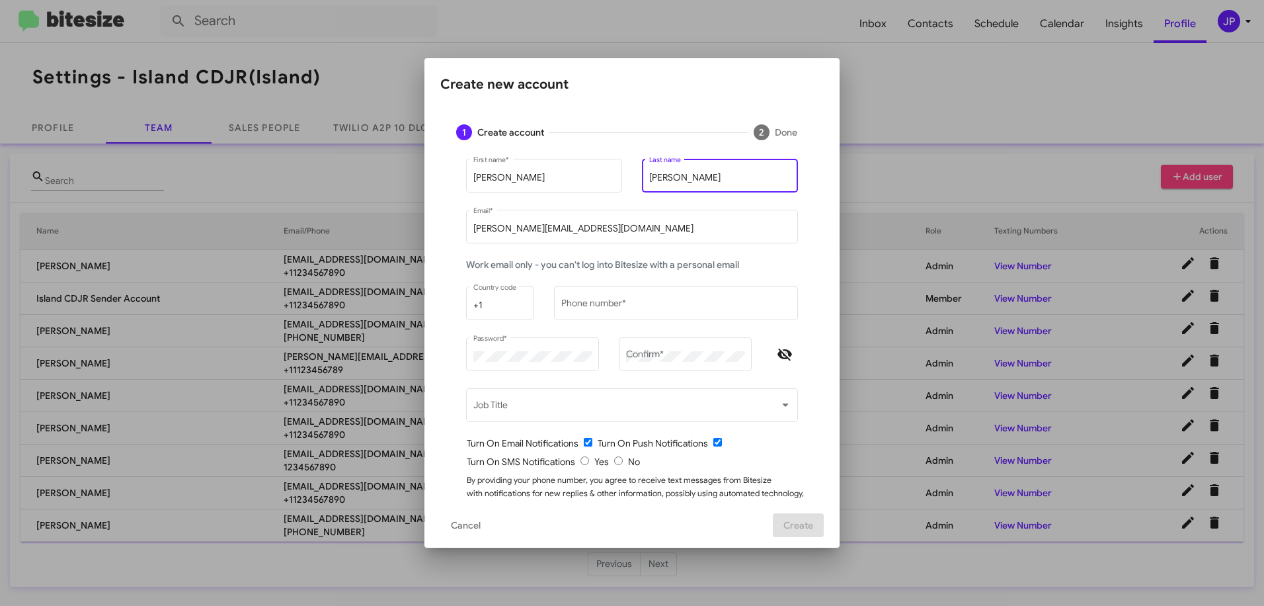
type input "[PERSON_NAME]"
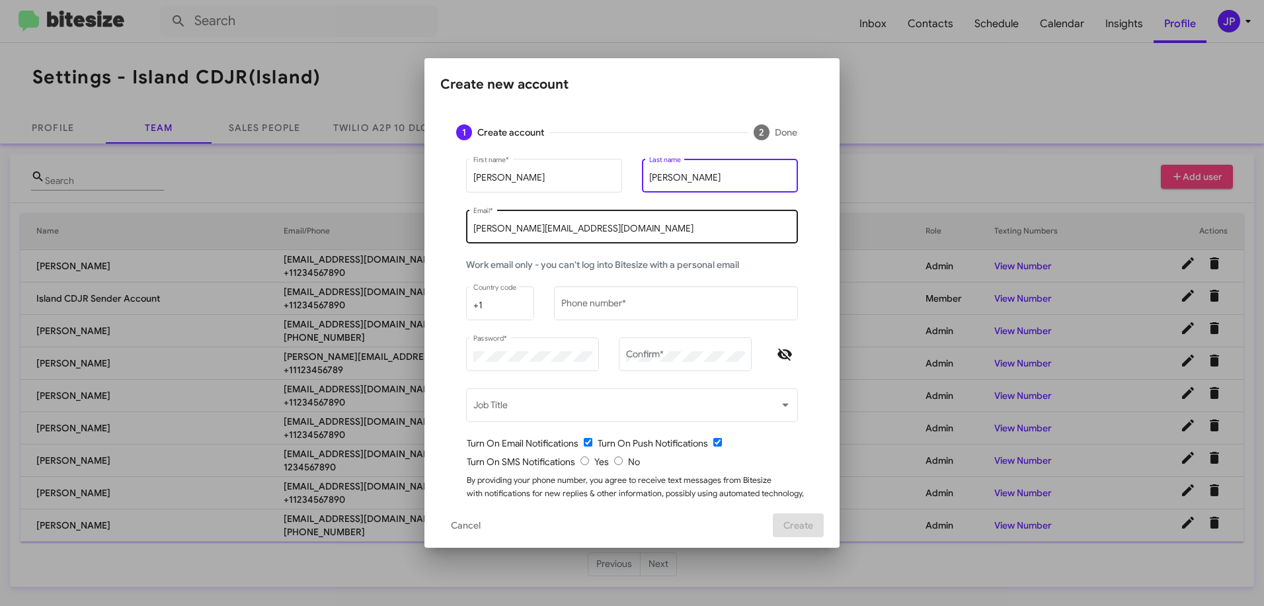
click at [576, 228] on input "[PERSON_NAME][EMAIL_ADDRESS][DOMAIN_NAME]" at bounding box center [632, 228] width 318 height 11
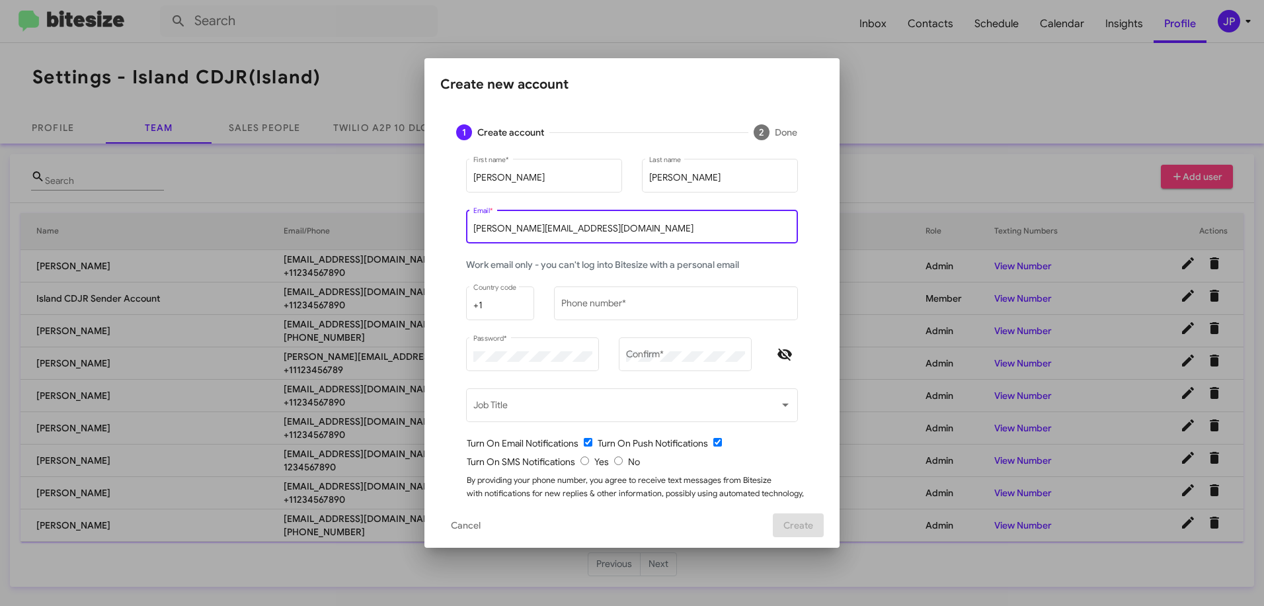
click at [576, 228] on input "[PERSON_NAME][EMAIL_ADDRESS][DOMAIN_NAME]" at bounding box center [632, 228] width 318 height 11
drag, startPoint x: 591, startPoint y: 228, endPoint x: 416, endPoint y: 219, distance: 174.7
click at [416, 219] on div "Create new account 1 Create account 2 Done [PERSON_NAME] First name * [PERSON_N…" at bounding box center [632, 303] width 1264 height 606
paste input "[EMAIL_ADDRESS][DOMAIN_NAME]"
type input "[EMAIL_ADDRESS][DOMAIN_NAME]"
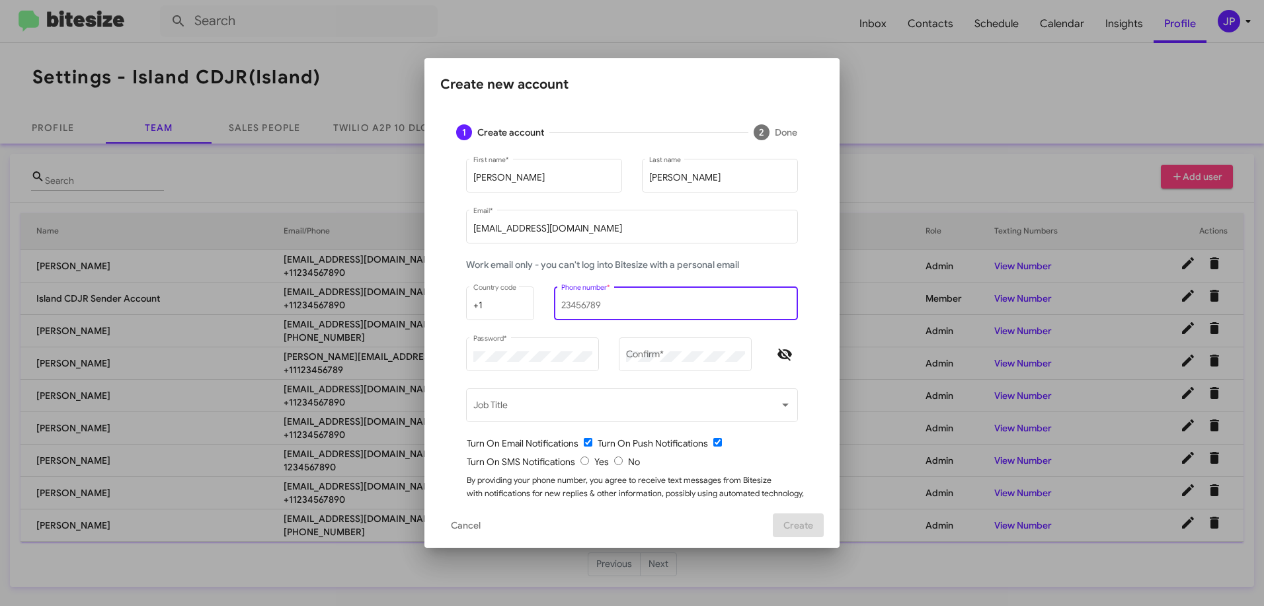
click at [624, 304] on input "Phone number *" at bounding box center [676, 305] width 230 height 11
type input "1234567890"
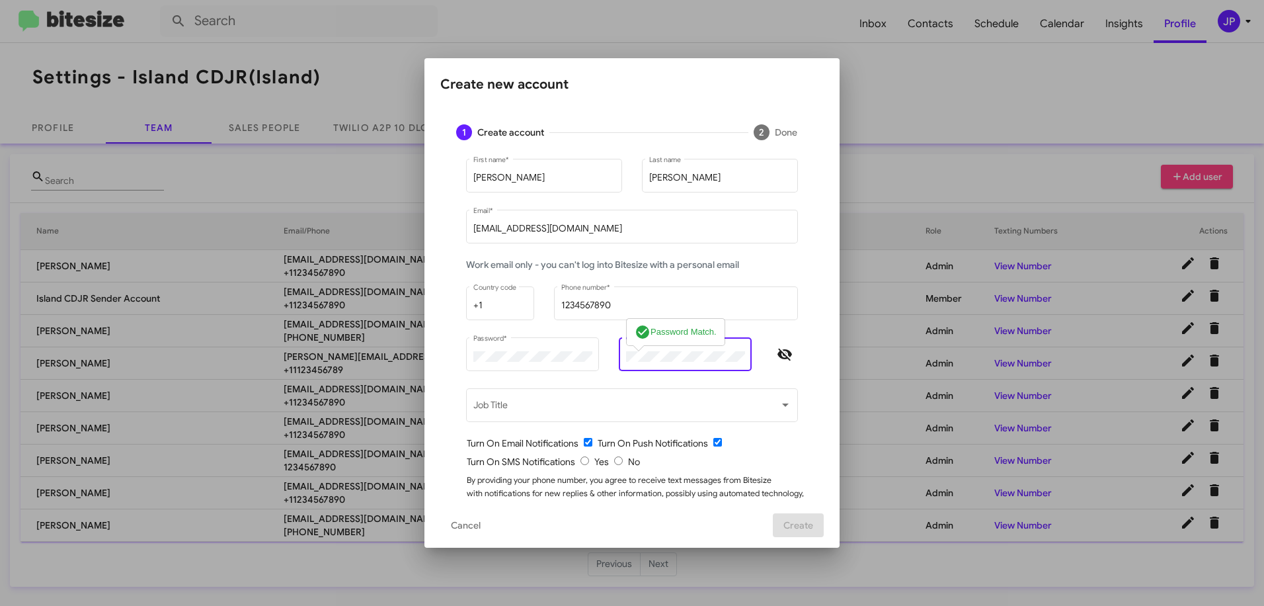
click at [777, 359] on icon "Hide password" at bounding box center [785, 354] width 16 height 16
click at [777, 357] on icon "Hide password" at bounding box center [784, 354] width 15 height 12
click at [777, 357] on icon "Hide password" at bounding box center [785, 354] width 16 height 16
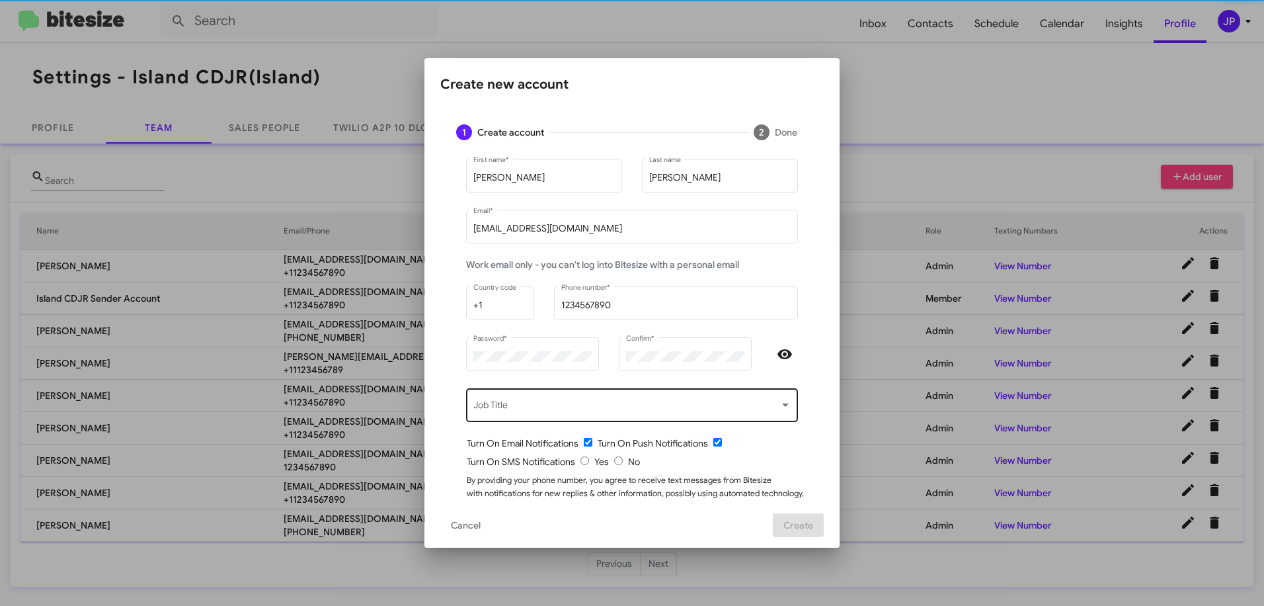
click at [759, 390] on div "Job Title" at bounding box center [632, 403] width 318 height 36
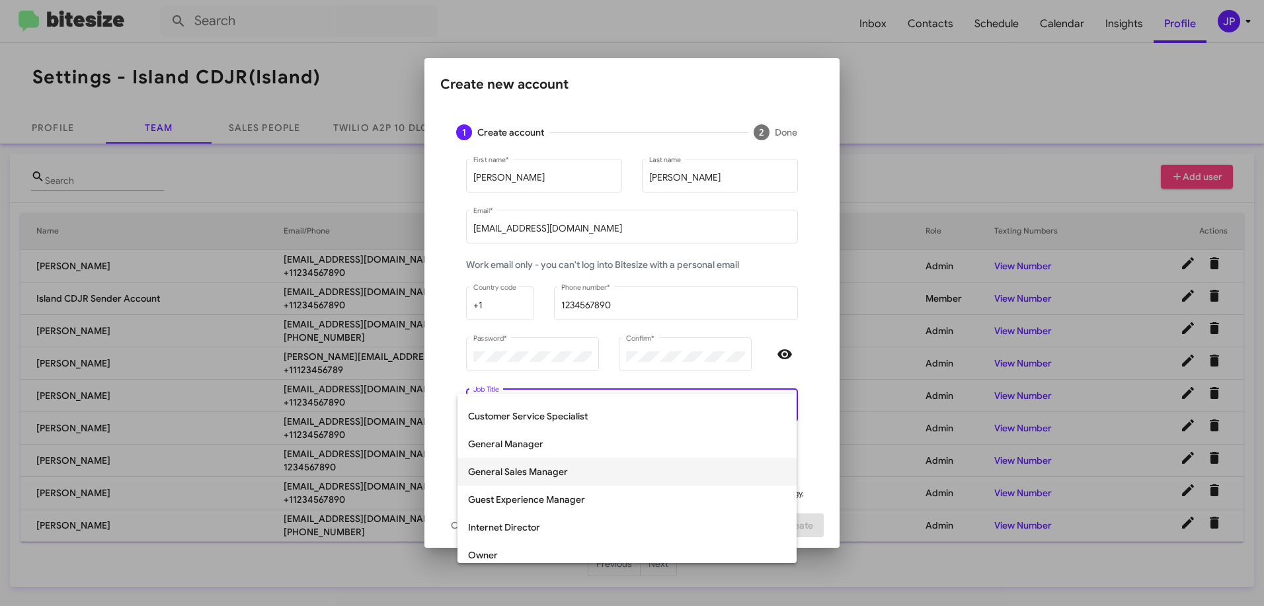
scroll to position [124, 0]
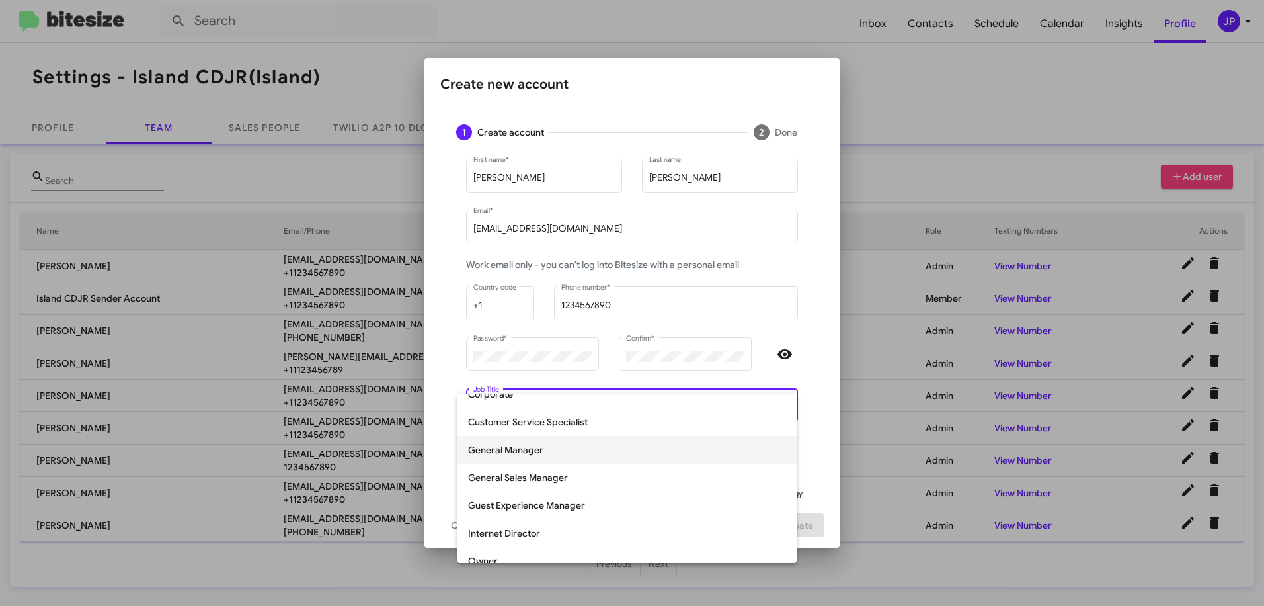
click at [577, 452] on span "General Manager" at bounding box center [627, 450] width 318 height 28
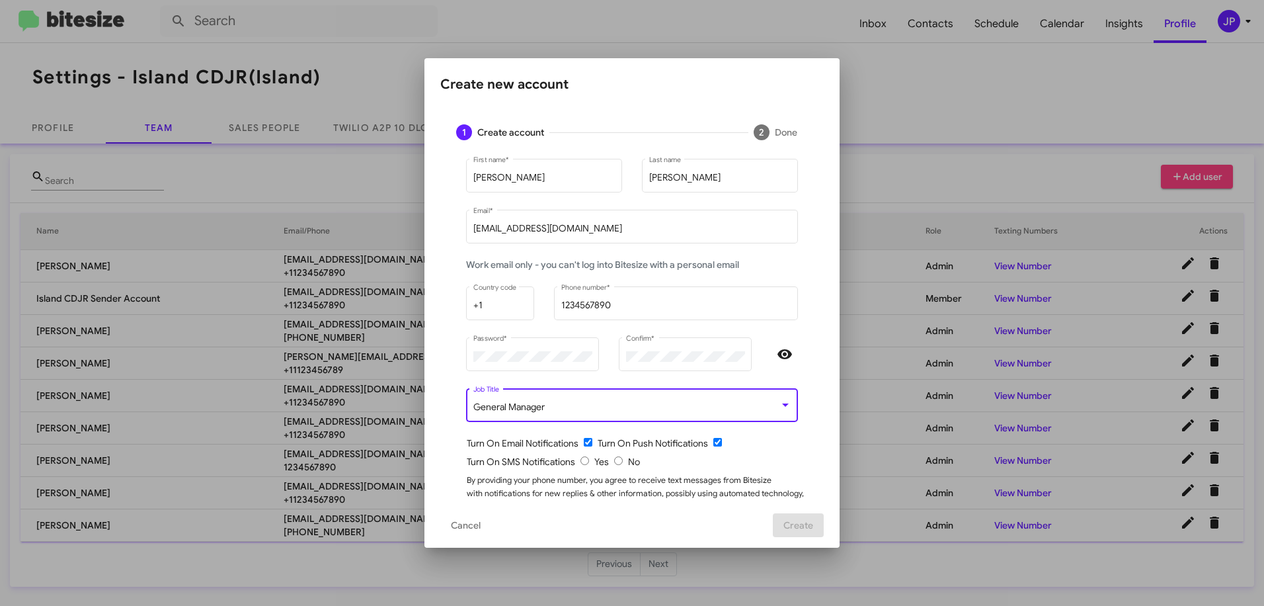
click at [799, 347] on div at bounding box center [785, 359] width 46 height 51
click at [614, 463] on input "radio" at bounding box center [618, 460] width 9 height 9
radio input "true"
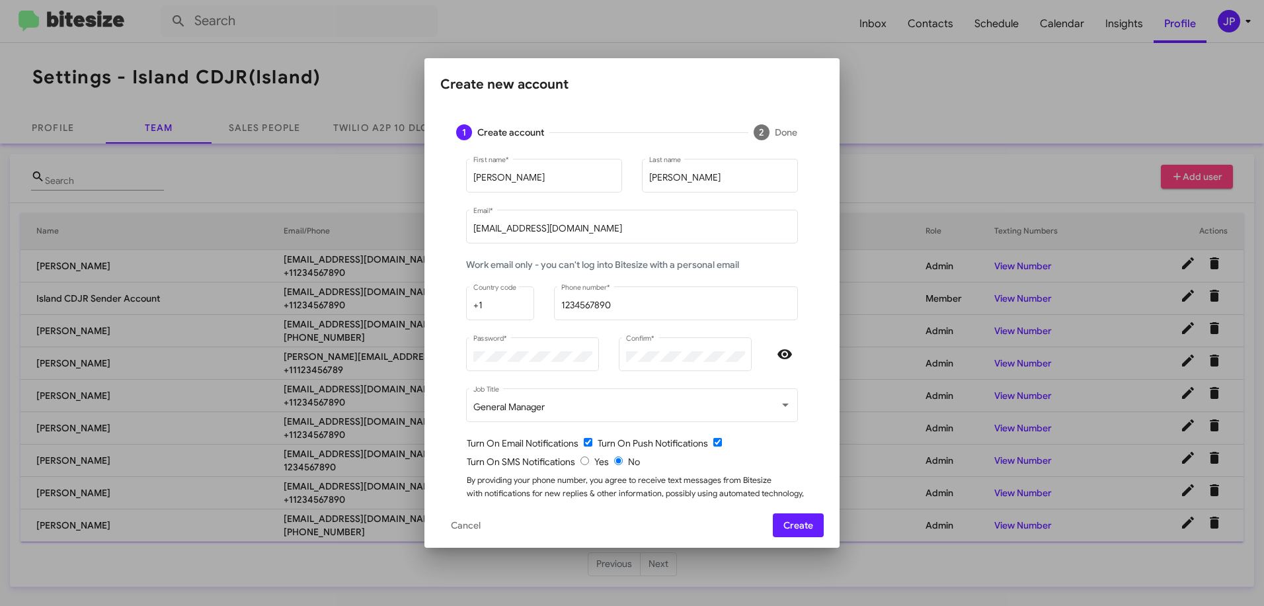
click at [584, 443] on input "checkbox" at bounding box center [588, 442] width 9 height 9
checkbox input "false"
click at [754, 449] on form "[PERSON_NAME] First name * [PERSON_NAME] Last name [EMAIL_ADDRESS][DOMAIN_NAME]…" at bounding box center [632, 341] width 352 height 370
click at [799, 527] on span "Create" at bounding box center [798, 525] width 30 height 24
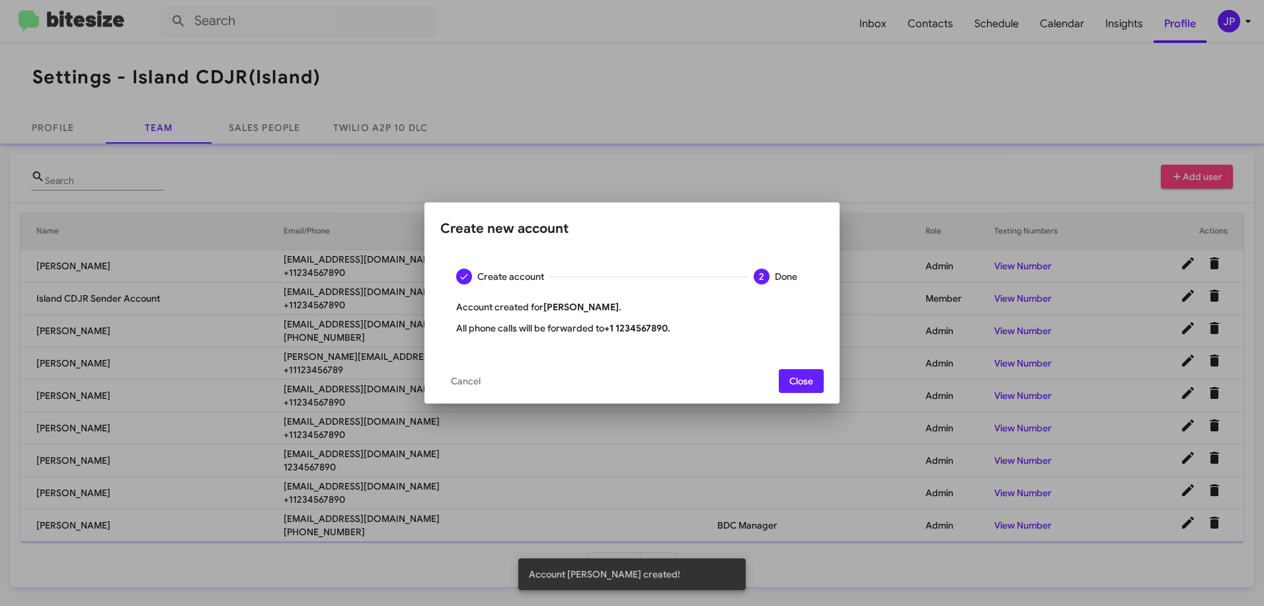
click at [793, 375] on span "Close" at bounding box center [801, 381] width 24 height 24
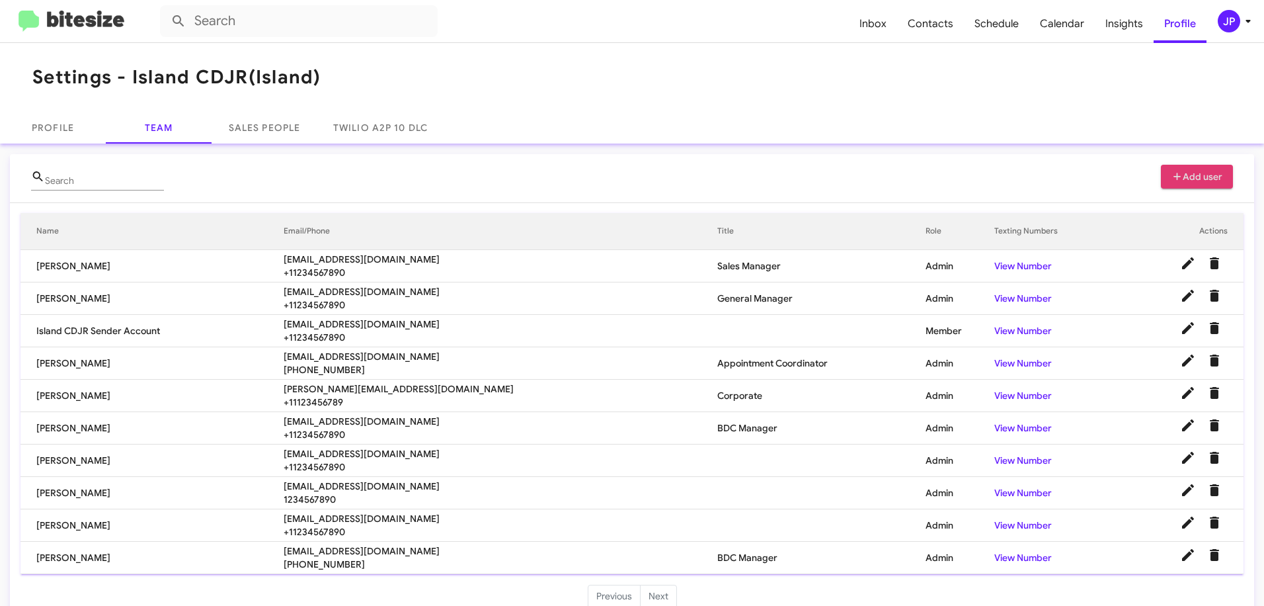
click at [58, 20] on img at bounding box center [72, 22] width 106 height 22
